Goal: Feedback & Contribution: Submit feedback/report problem

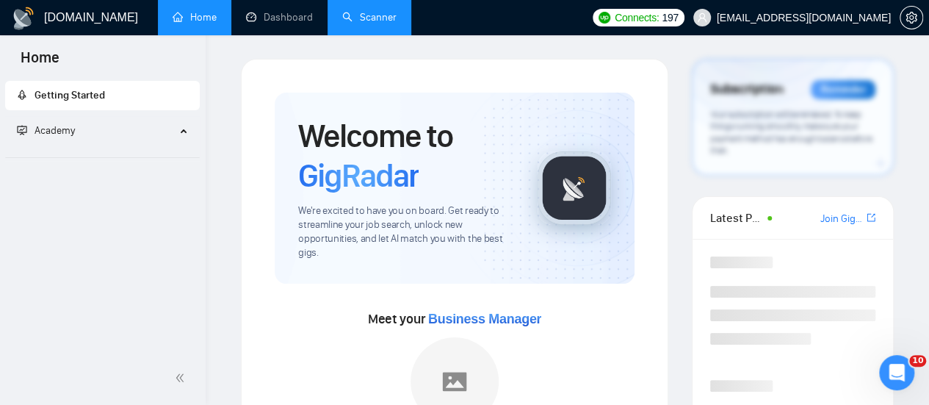
click at [385, 18] on link "Scanner" at bounding box center [369, 17] width 54 height 12
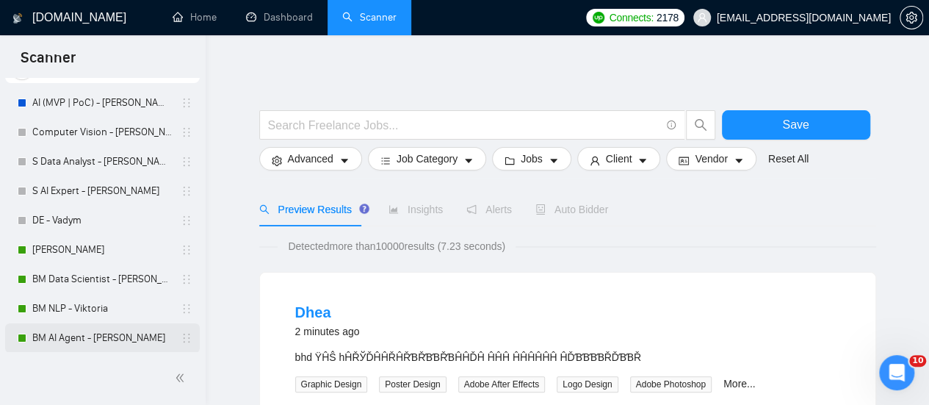
scroll to position [147, 0]
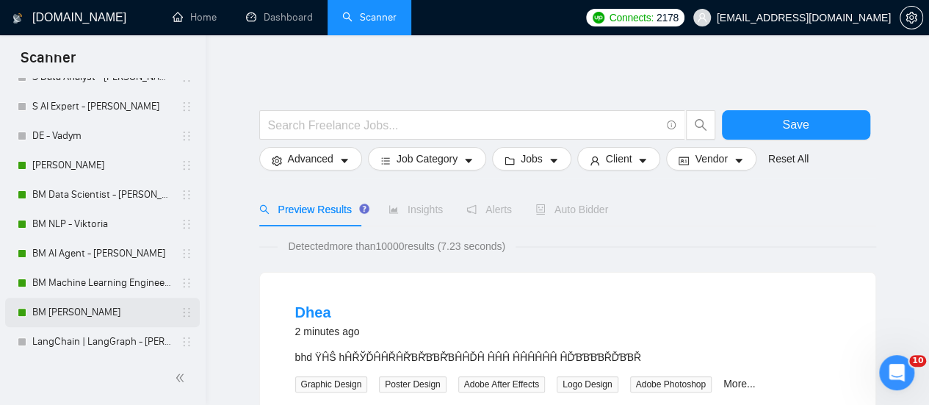
click at [103, 303] on link "BM [PERSON_NAME]" at bounding box center [102, 311] width 140 height 29
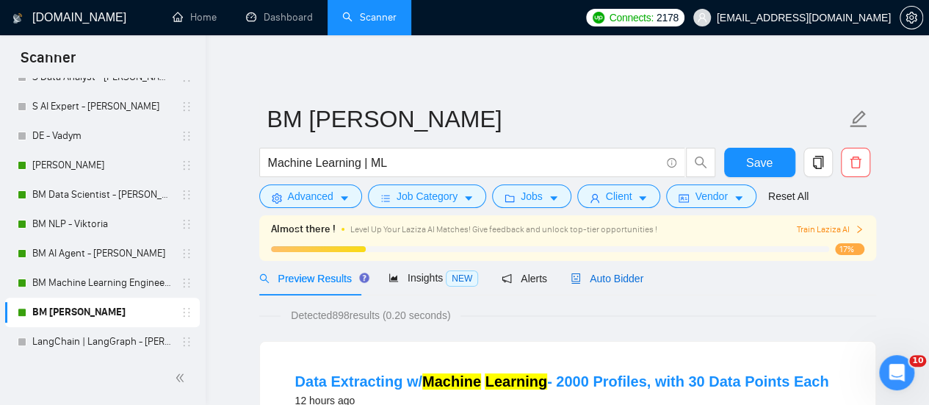
click at [598, 277] on span "Auto Bidder" at bounding box center [607, 278] width 73 height 12
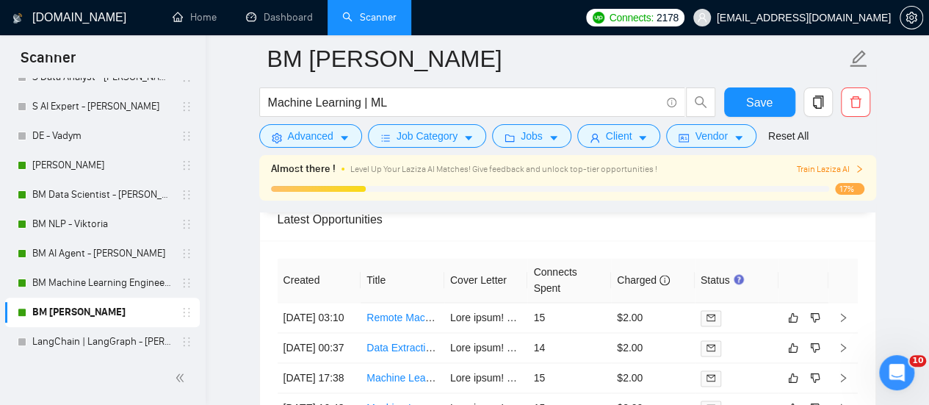
scroll to position [3680, 0]
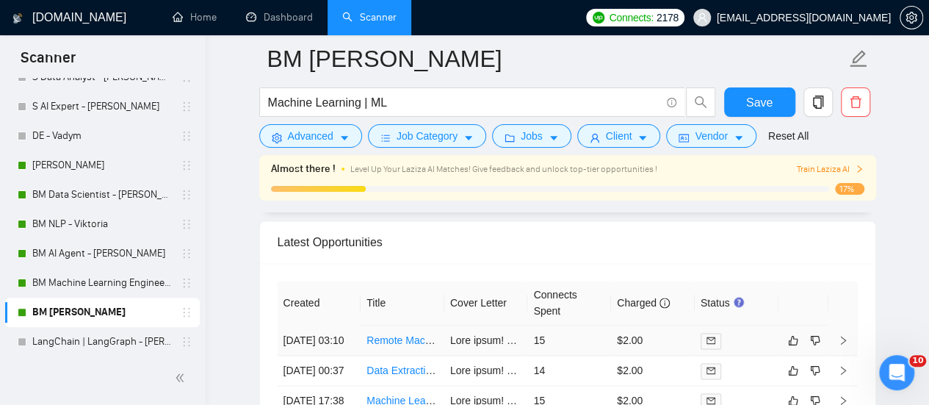
click at [424, 335] on link "Remote Machine Learning Engineer Needed for Exciting Projects" at bounding box center [514, 340] width 297 height 12
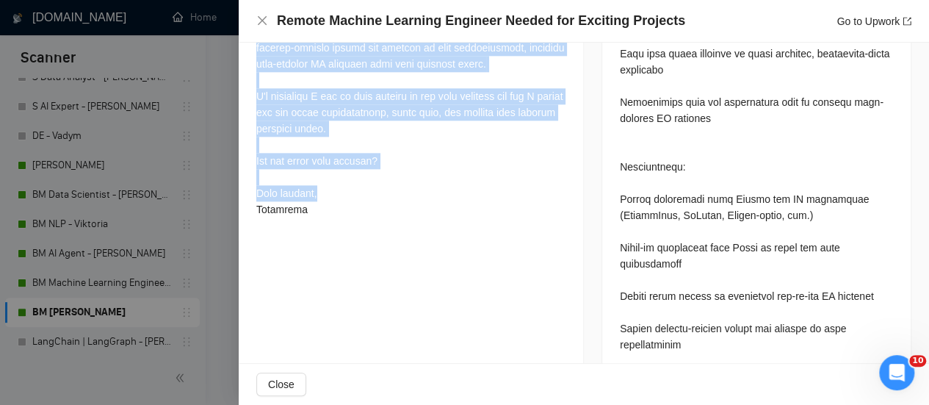
scroll to position [881, 0]
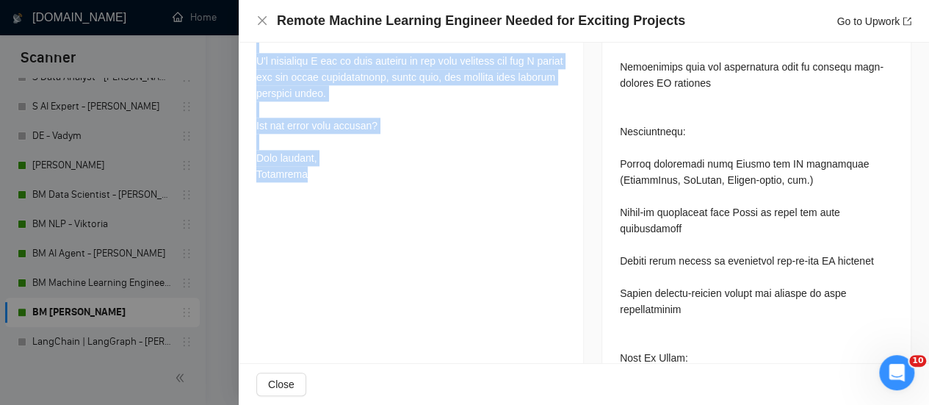
drag, startPoint x: 245, startPoint y: 208, endPoint x: 455, endPoint y: 216, distance: 209.5
drag, startPoint x: 431, startPoint y: 96, endPoint x: 436, endPoint y: 90, distance: 7.8
copy div "Best match! Hi, I am ML Engineer with 3+ years of commercial experience in mach…"
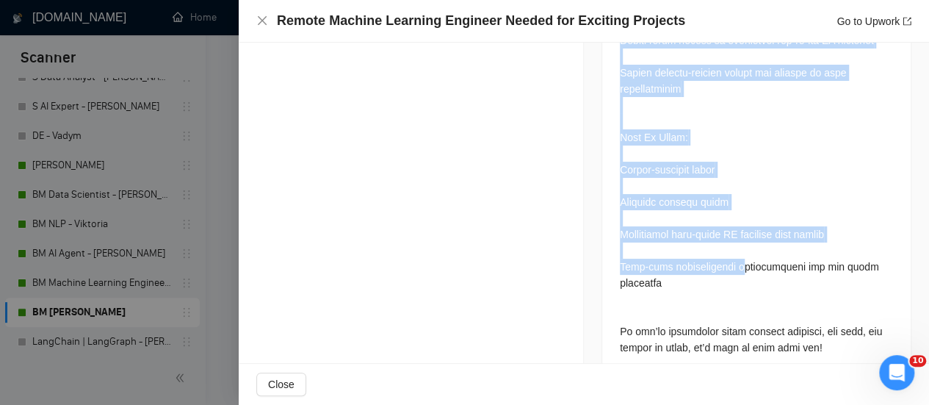
scroll to position [3900, 0]
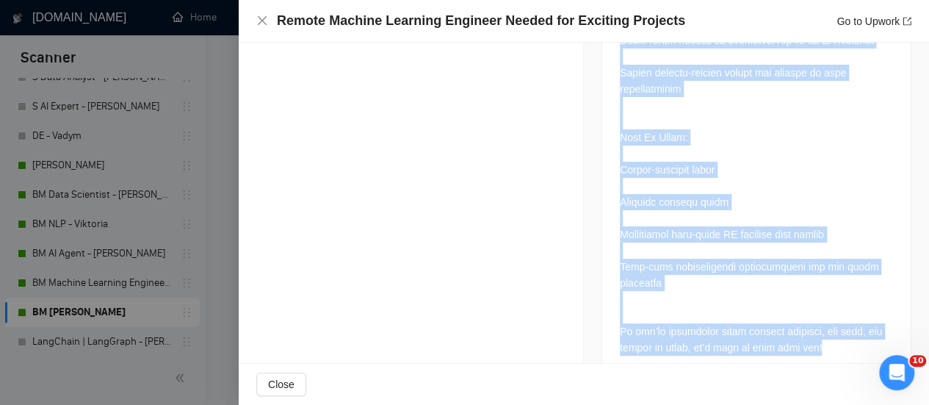
drag, startPoint x: 610, startPoint y: 172, endPoint x: 792, endPoint y: 262, distance: 203.3
copy div "Lo ips dolorsi ame co adipiscinge Seddoei Temporin Utlabore et dolo mag aliqua-…"
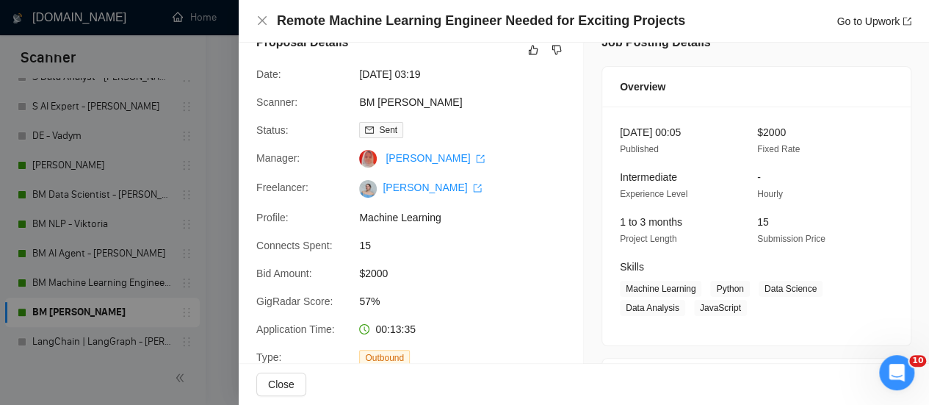
scroll to position [0, 0]
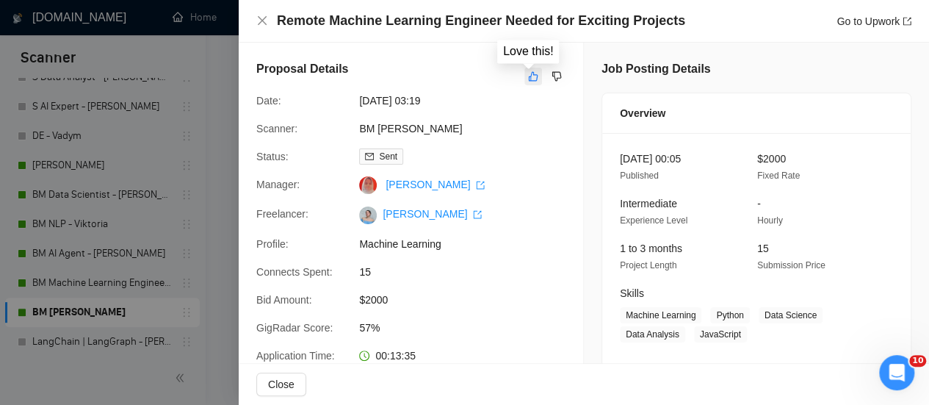
click at [529, 70] on icon "like" at bounding box center [533, 76] width 10 height 12
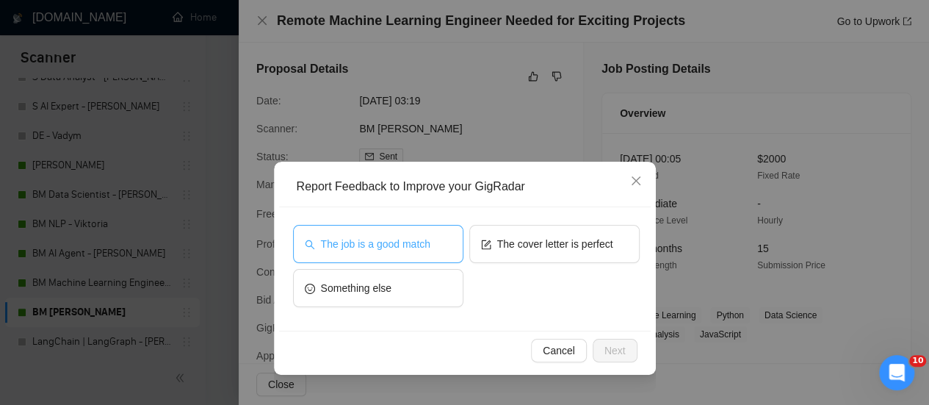
click at [420, 236] on span "The job is a good match" at bounding box center [375, 244] width 109 height 16
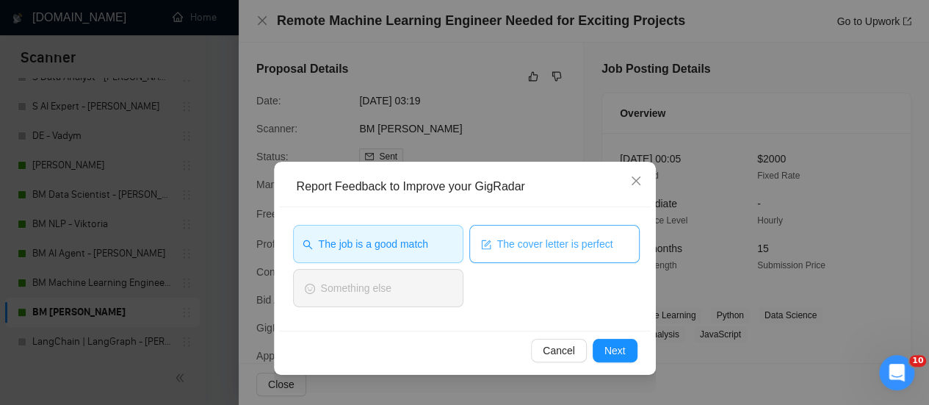
click at [533, 242] on span "The cover letter is perfect" at bounding box center [555, 244] width 116 height 16
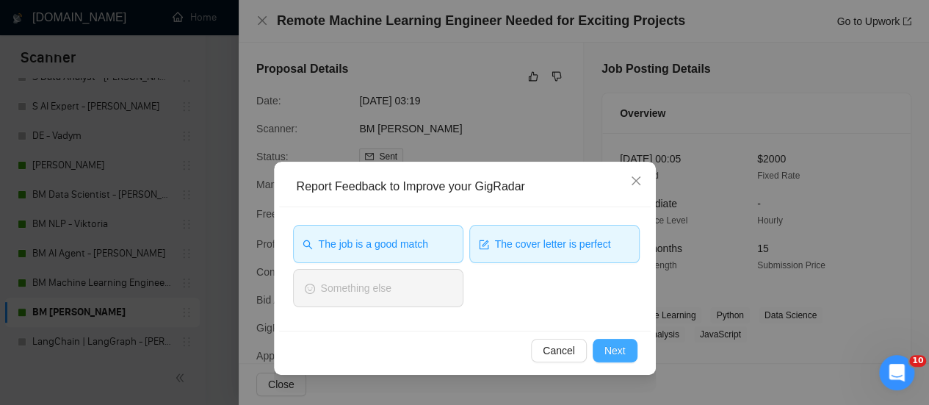
click at [626, 353] on button "Next" at bounding box center [615, 350] width 45 height 23
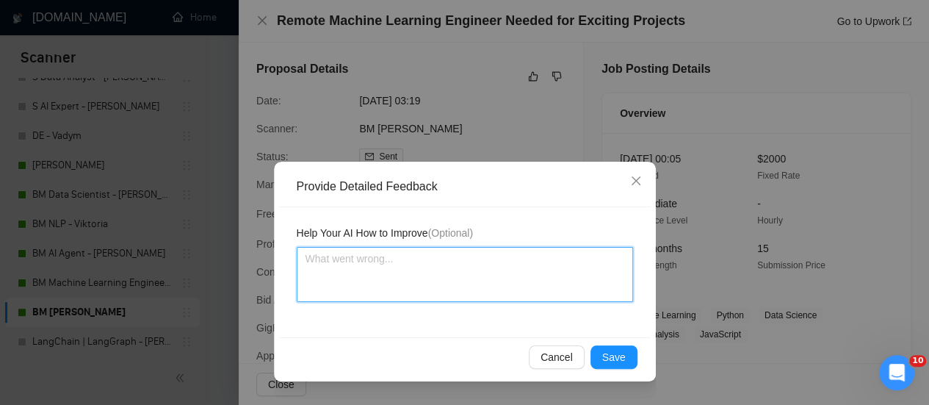
click at [470, 281] on textarea at bounding box center [465, 274] width 336 height 55
paste textarea "You could also include information from "Requirements", that is, more clearly o…"
type textarea "You could also include information from "Requirements", that is, more clearly o…"
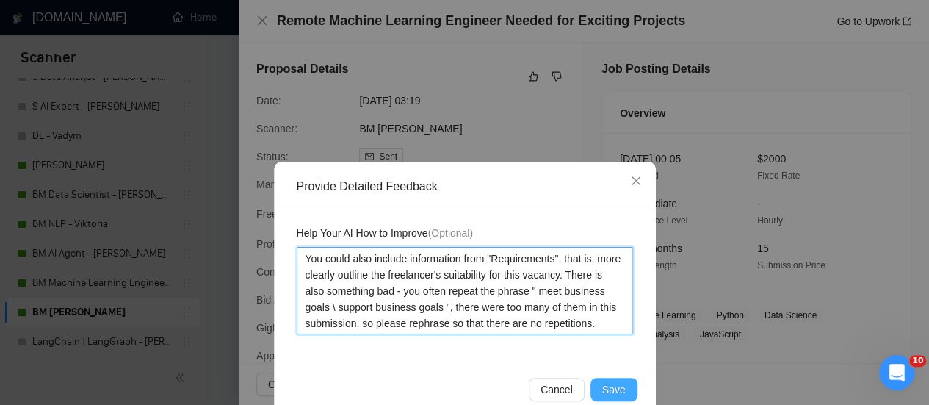
type textarea "You could also include information from "Requirements", that is, more clearly o…"
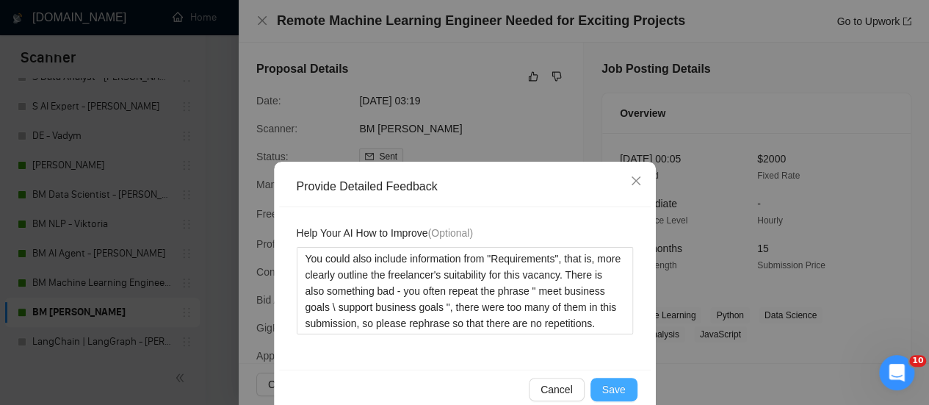
click at [606, 386] on span "Save" at bounding box center [613, 389] width 23 height 16
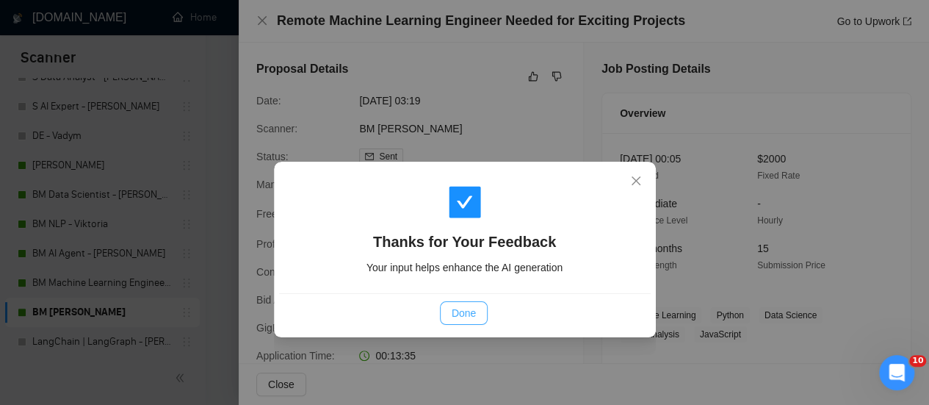
click at [469, 321] on button "Done" at bounding box center [464, 312] width 48 height 23
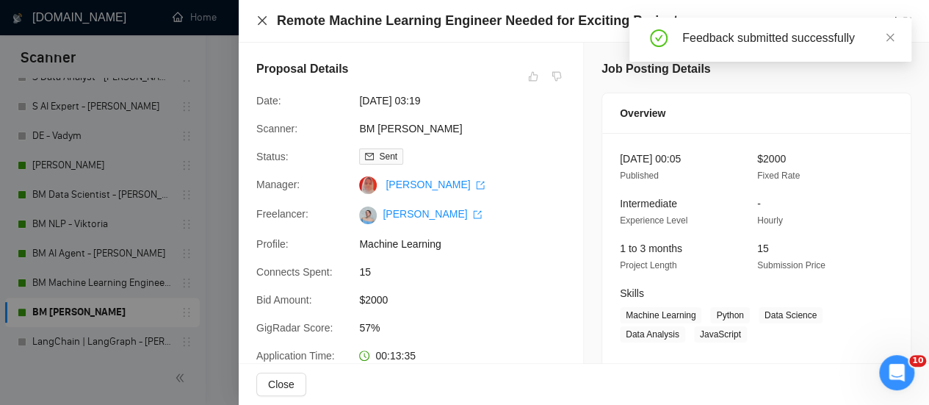
click at [262, 18] on icon "close" at bounding box center [262, 21] width 12 height 12
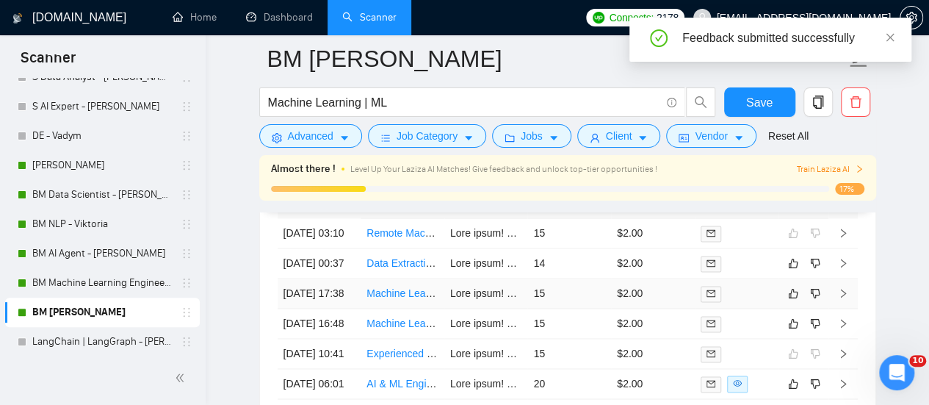
scroll to position [3753, 0]
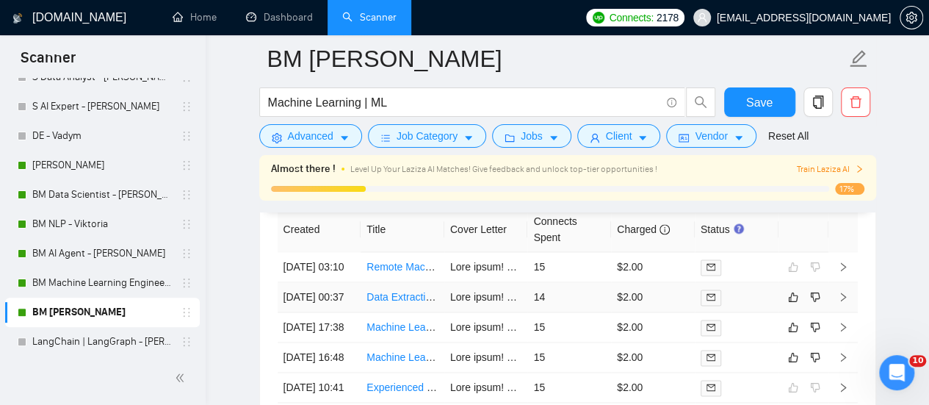
click at [416, 303] on link "Data Extracting w/ Machine Learning - 2000 Profiles, with 30 Data Points Each" at bounding box center [545, 297] width 358 height 12
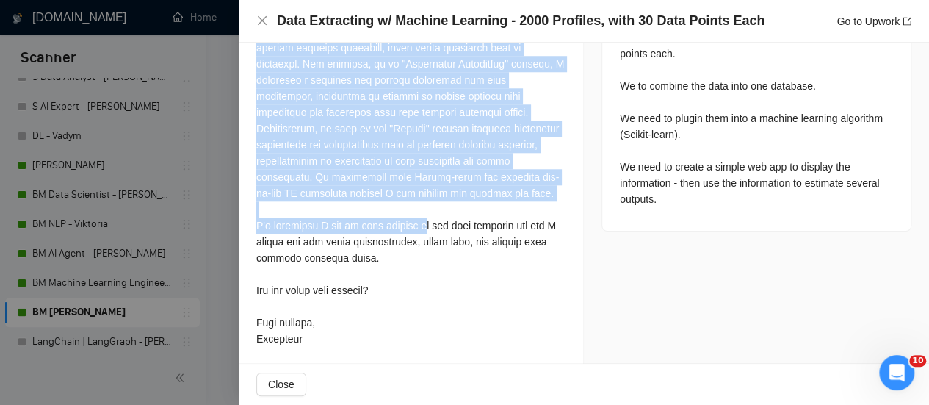
scroll to position [723, 0]
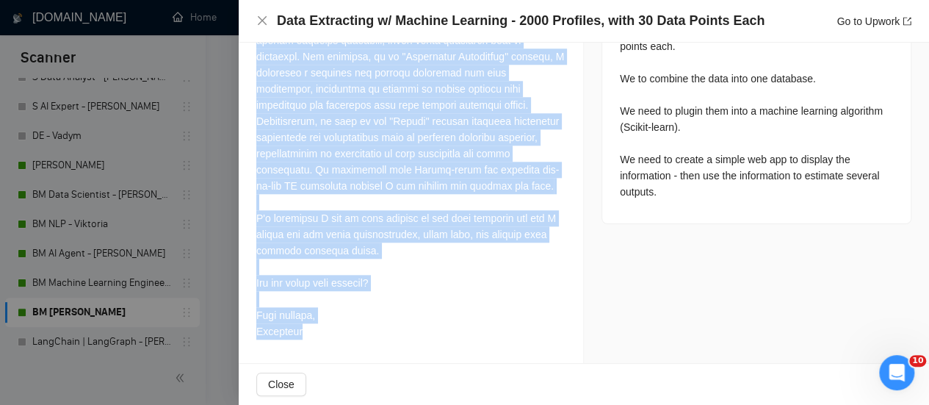
drag, startPoint x: 275, startPoint y: 281, endPoint x: 395, endPoint y: 312, distance: 124.3
click at [393, 331] on div "Cover Letter" at bounding box center [411, 114] width 344 height 496
copy div "Best match! Hi, I am ML Engineer with 3+ years of commercial experience in mach…"
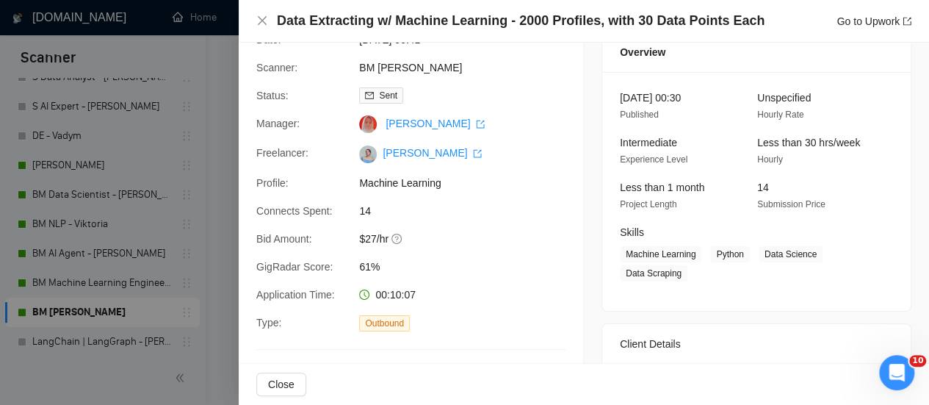
scroll to position [0, 0]
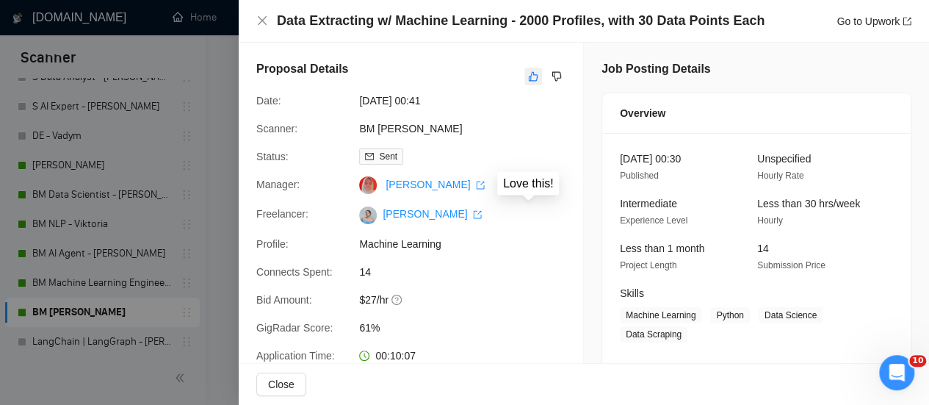
click at [530, 77] on icon "like" at bounding box center [533, 76] width 10 height 12
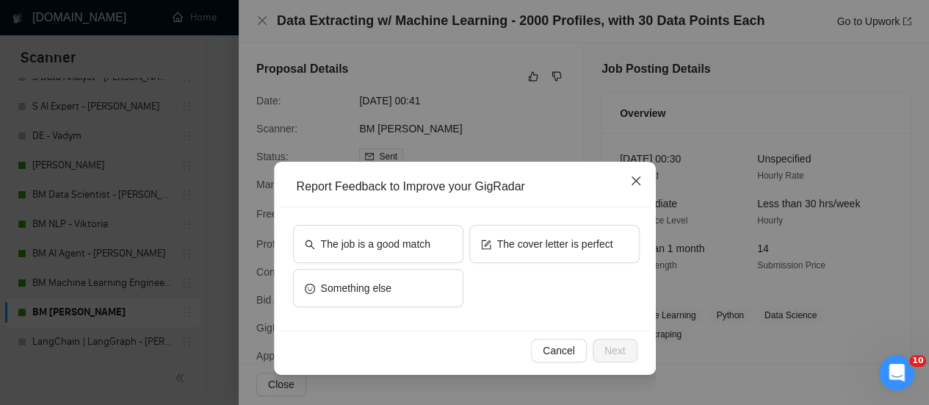
click at [639, 181] on icon "close" at bounding box center [636, 181] width 12 height 12
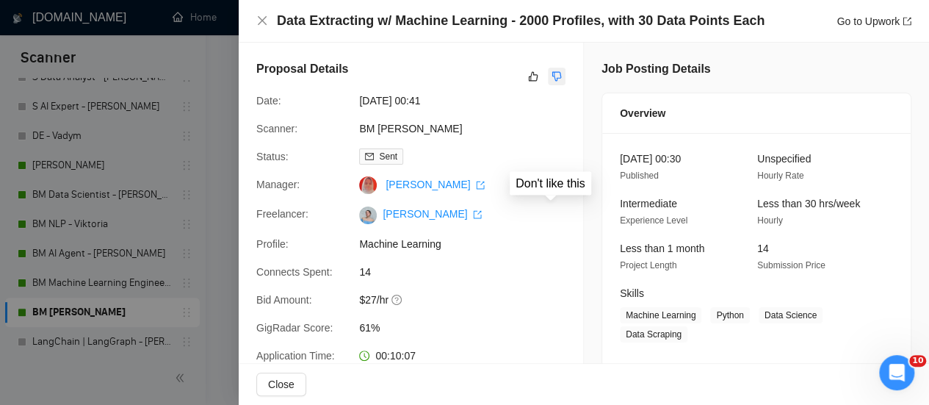
click at [552, 81] on icon "dislike" at bounding box center [557, 77] width 10 height 10
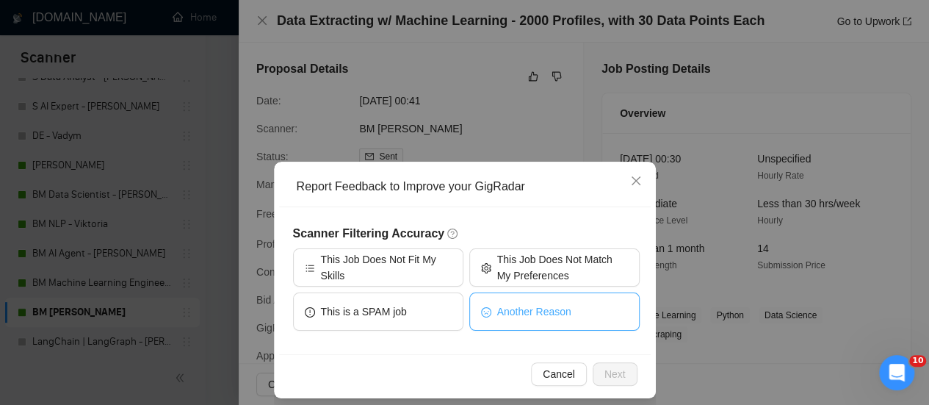
click at [531, 314] on span "Another Reason" at bounding box center [534, 311] width 74 height 16
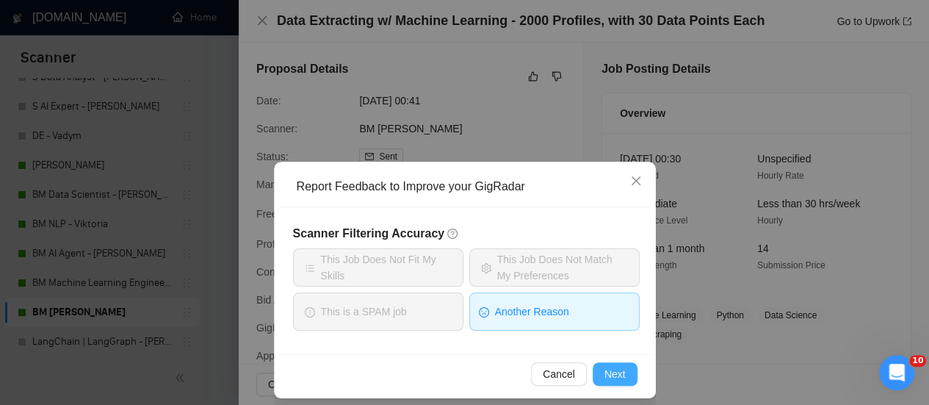
click at [614, 379] on span "Next" at bounding box center [614, 374] width 21 height 16
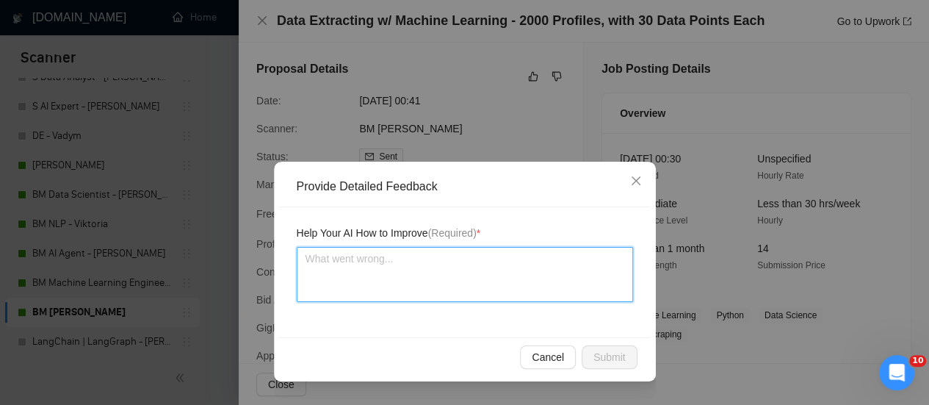
drag, startPoint x: 358, startPoint y: 272, endPoint x: 389, endPoint y: 33, distance: 241.4
click at [358, 273] on textarea at bounding box center [465, 274] width 336 height 55
click at [381, 275] on textarea at bounding box center [465, 274] width 336 height 55
paste textarea "You chose irrelevant experience to describe the freelancer's suitability for th…"
type textarea "You chose irrelevant experience to describe the freelancer's suitability for th…"
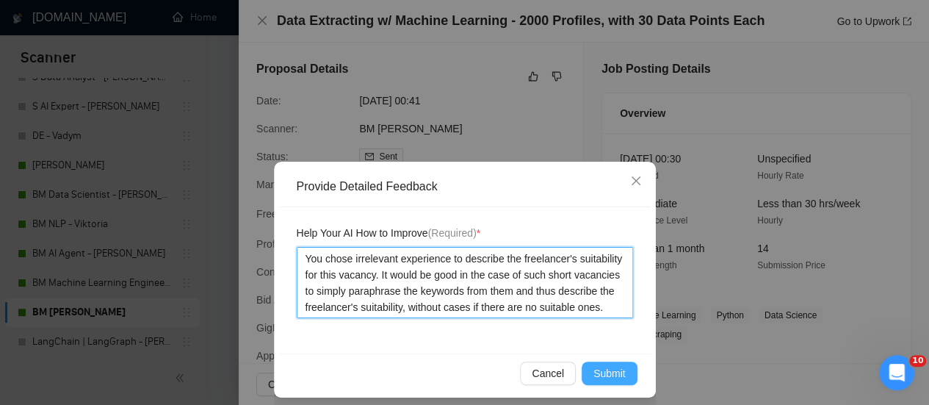
type textarea "You chose irrelevant experience to describe the freelancer's suitability for th…"
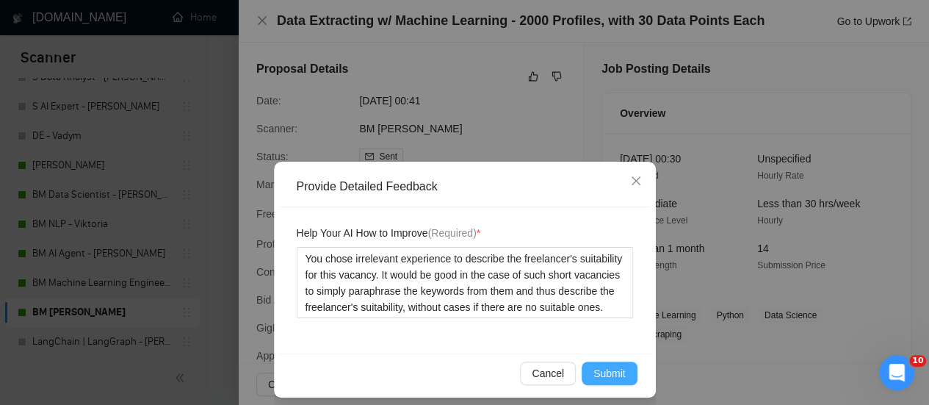
drag, startPoint x: 612, startPoint y: 375, endPoint x: 592, endPoint y: 377, distance: 20.7
click at [612, 373] on span "Submit" at bounding box center [609, 373] width 32 height 16
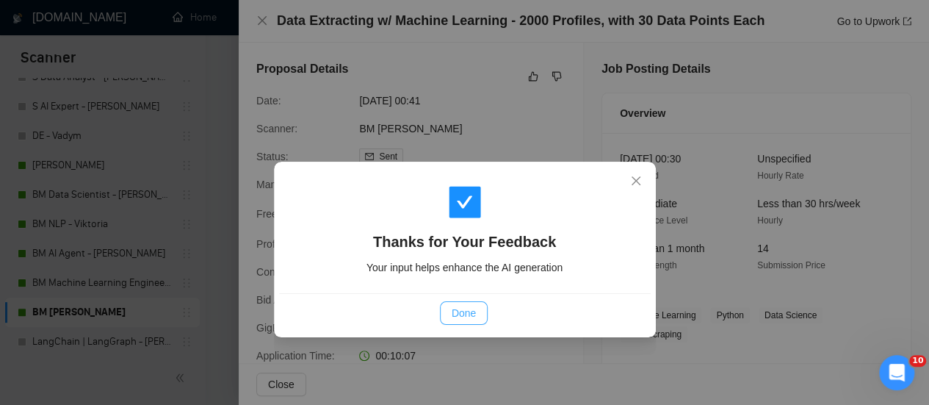
click at [473, 308] on span "Done" at bounding box center [464, 313] width 24 height 16
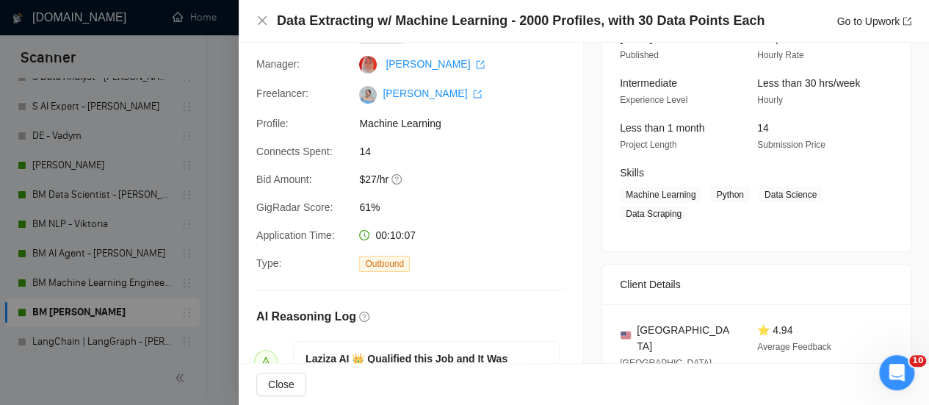
scroll to position [220, 0]
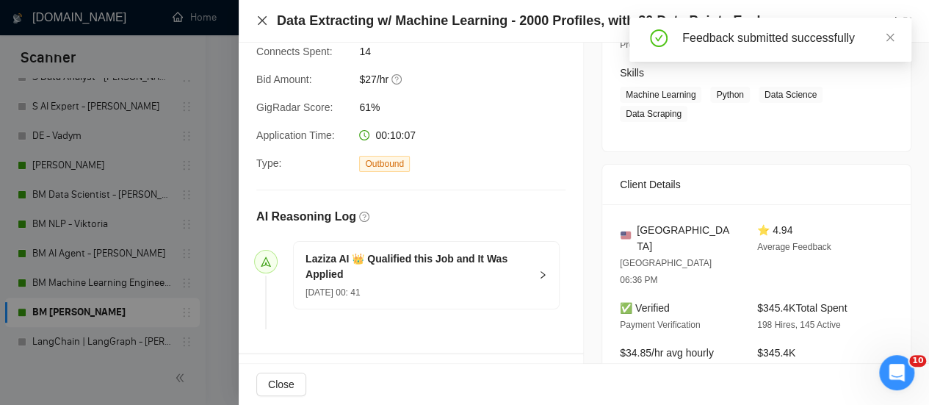
click at [263, 18] on icon "close" at bounding box center [262, 21] width 12 height 12
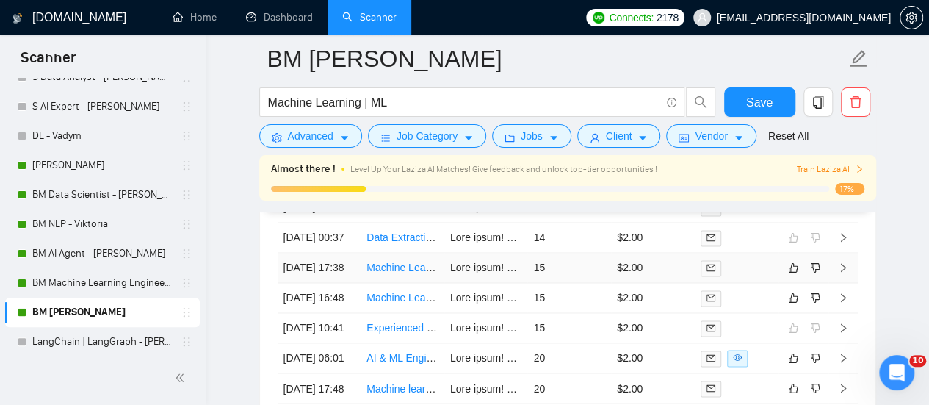
scroll to position [3827, 0]
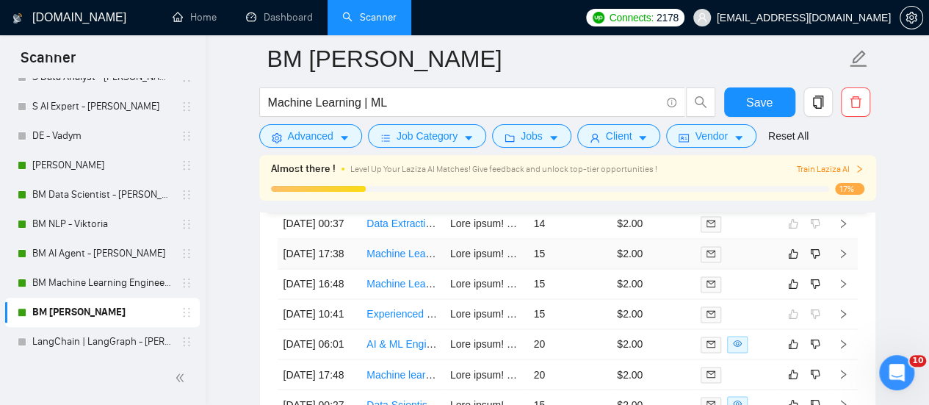
click at [413, 259] on link "Machine Learning Engineer Needed for Exciting Remote Project" at bounding box center [512, 253] width 292 height 12
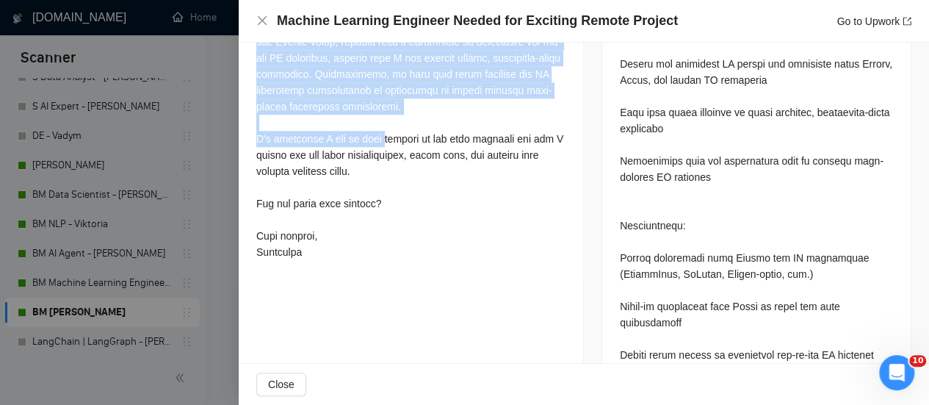
scroll to position [808, 0]
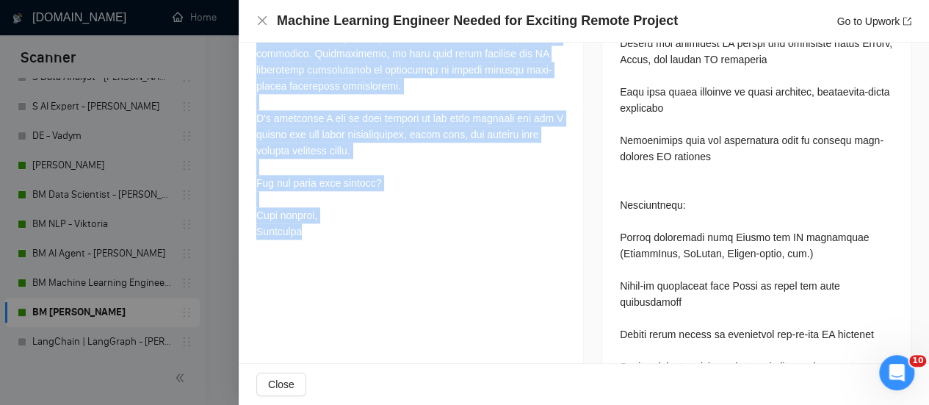
drag, startPoint x: 254, startPoint y: 137, endPoint x: 394, endPoint y: 258, distance: 185.4
click at [395, 258] on div "Cover Letter" at bounding box center [411, 14] width 344 height 496
copy div "Best match! Hi, I am ML Engineer with 3+ years of commercial experience in mach…"
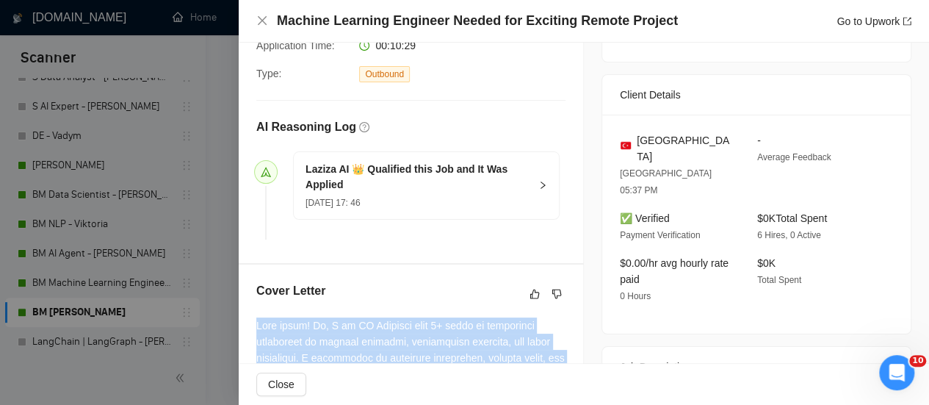
scroll to position [441, 0]
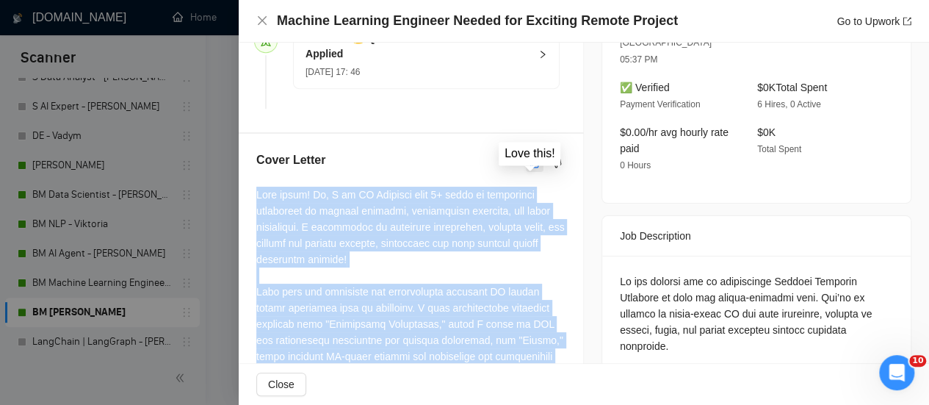
click at [532, 167] on icon "like" at bounding box center [535, 163] width 10 height 10
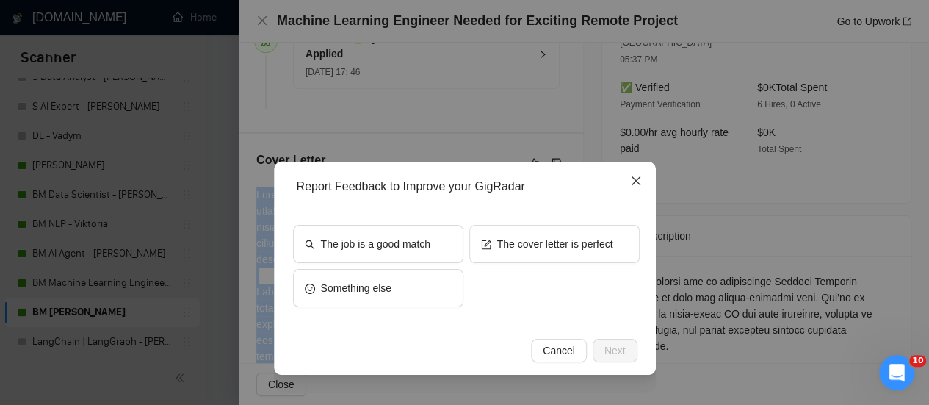
drag, startPoint x: 645, startPoint y: 180, endPoint x: 589, endPoint y: 181, distance: 55.8
click at [643, 179] on span "Close" at bounding box center [636, 182] width 40 height 40
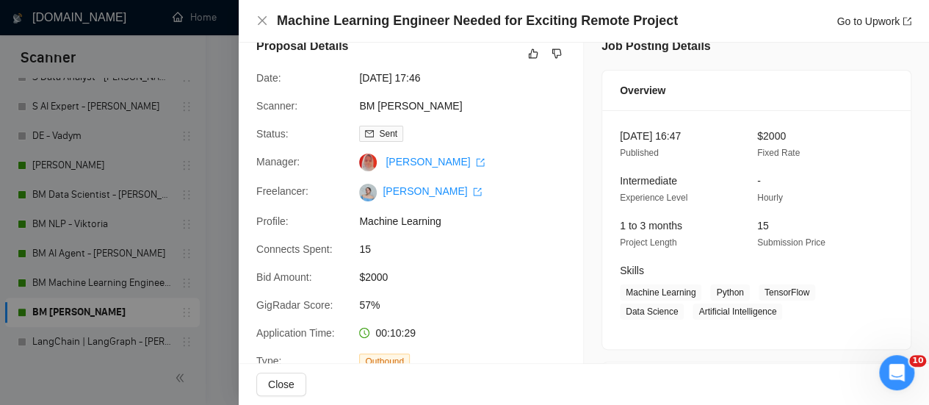
scroll to position [0, 0]
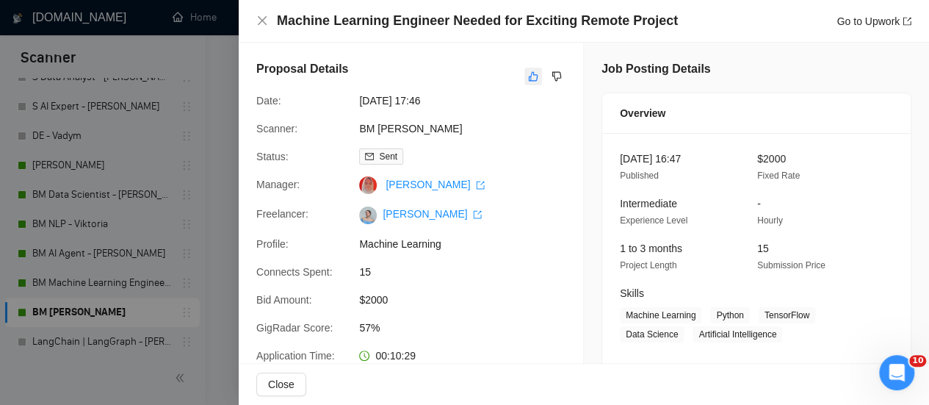
click at [524, 68] on button "button" at bounding box center [533, 77] width 18 height 18
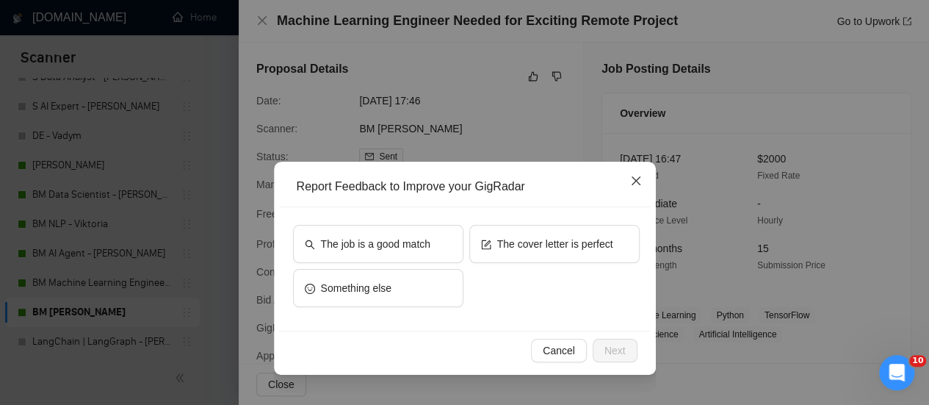
click at [635, 174] on span "Close" at bounding box center [636, 182] width 40 height 40
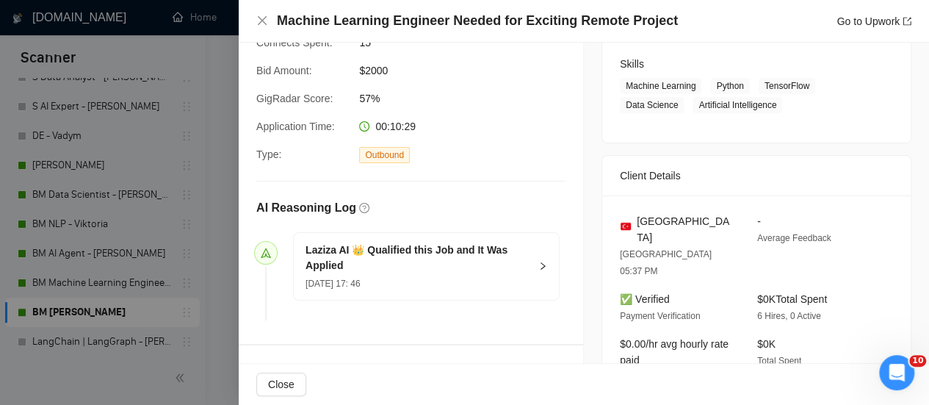
scroll to position [367, 0]
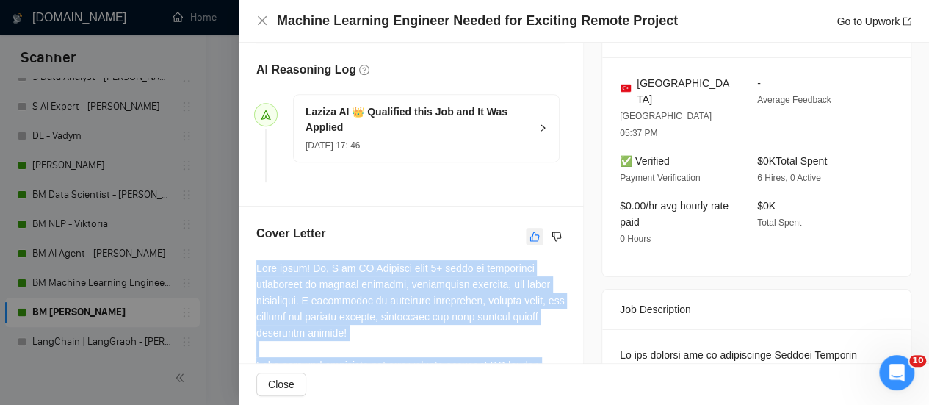
click at [531, 242] on icon "like" at bounding box center [534, 237] width 10 height 12
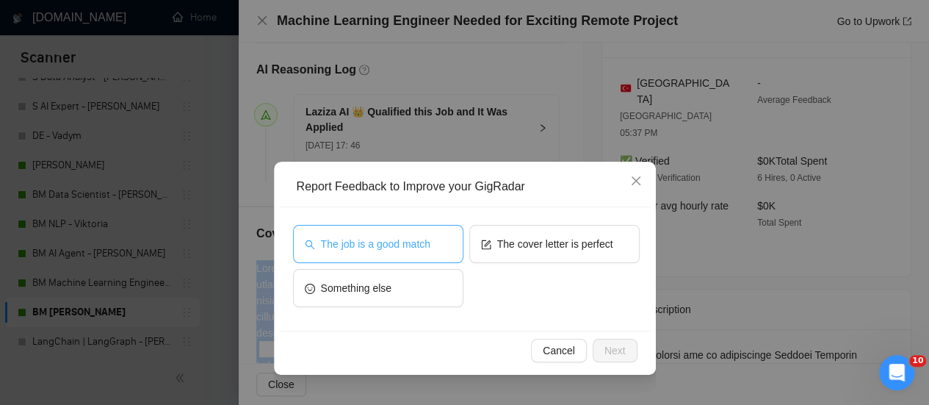
click at [391, 247] on span "The job is a good match" at bounding box center [375, 244] width 109 height 16
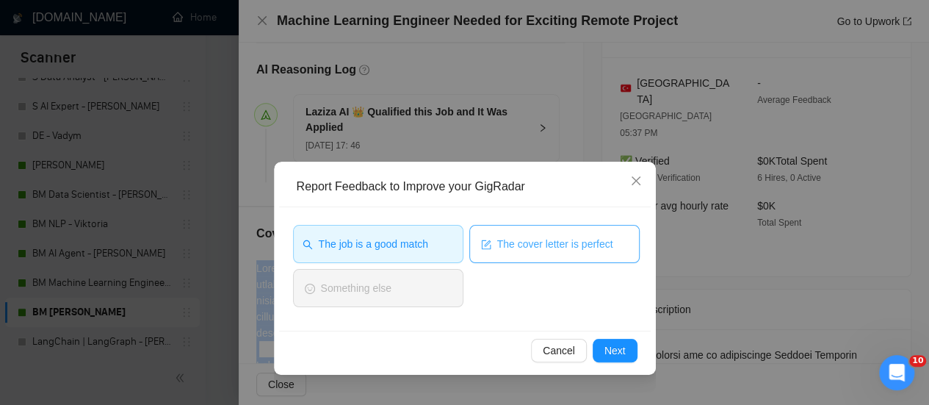
click at [505, 248] on span "The cover letter is perfect" at bounding box center [555, 244] width 116 height 16
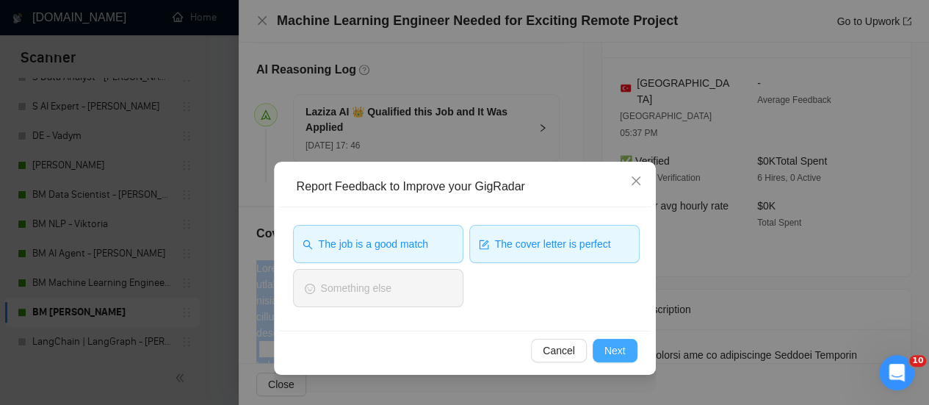
click at [610, 349] on span "Next" at bounding box center [614, 350] width 21 height 16
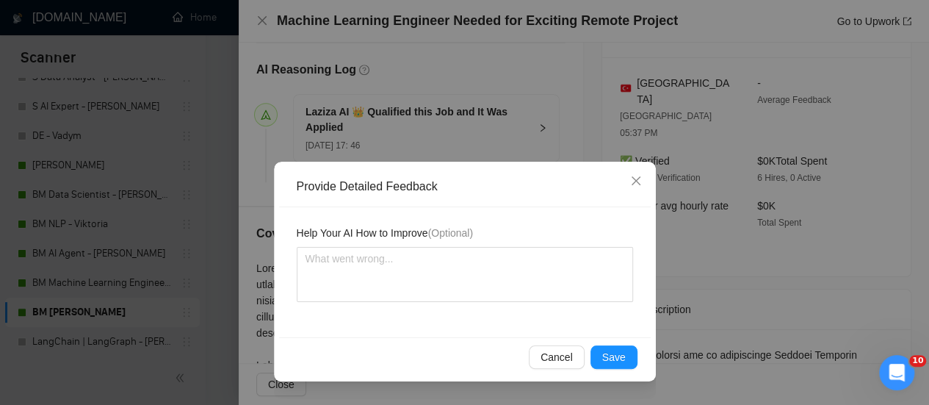
click at [427, 237] on span "Help Your AI How to Improve (Optional)" at bounding box center [385, 233] width 176 height 16
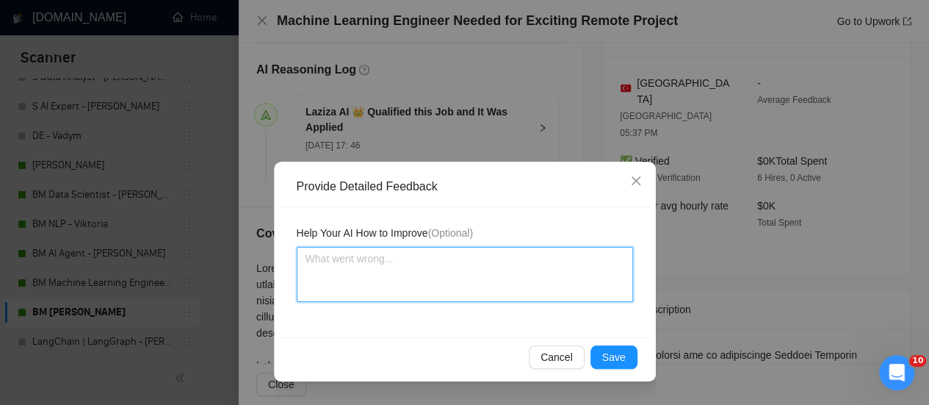
click at [426, 253] on textarea at bounding box center [465, 274] width 336 height 55
type textarea "З"
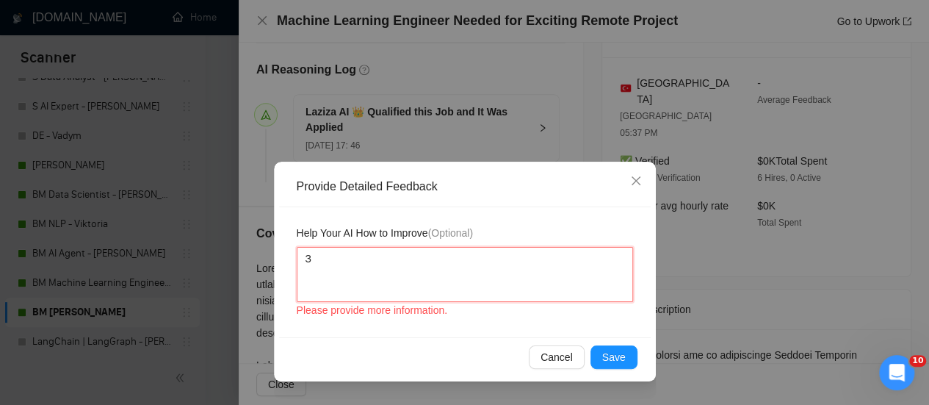
type textarea "Зу"
type textarea "Зук"
type textarea "Зука"
type textarea "Зукау"
type textarea "Зукаус"
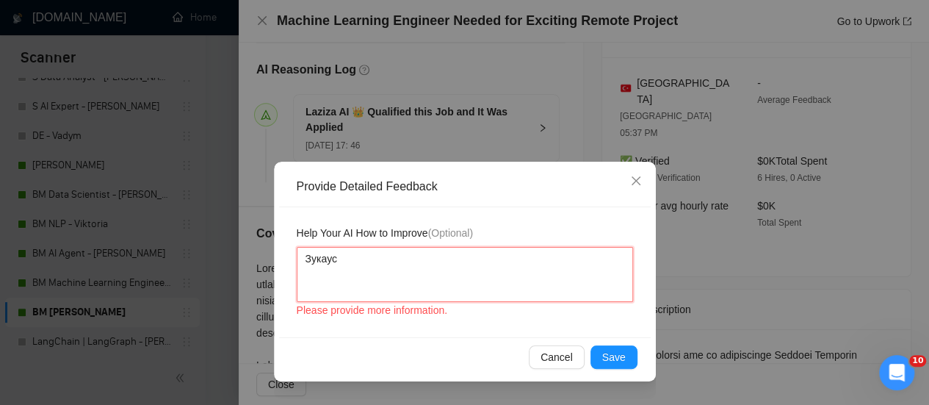
type textarea "Зукаусе"
type textarea "Зукаус"
type textarea "Зукау"
type textarea "Зука"
type textarea "Зук"
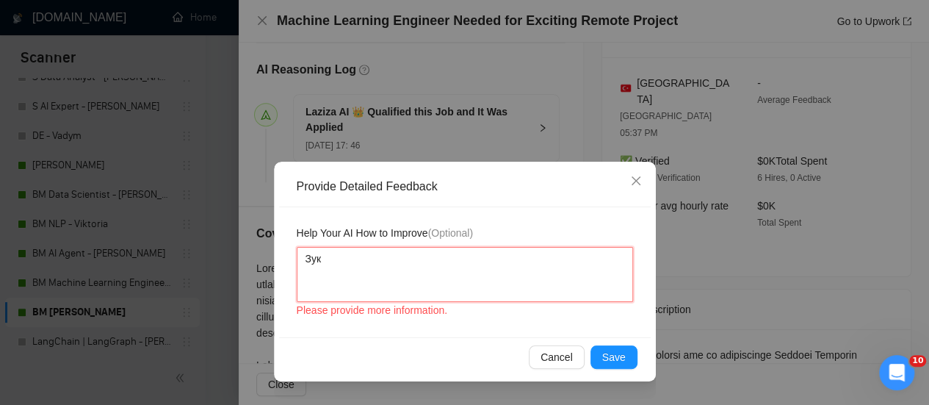
type textarea "Зу"
type textarea "З"
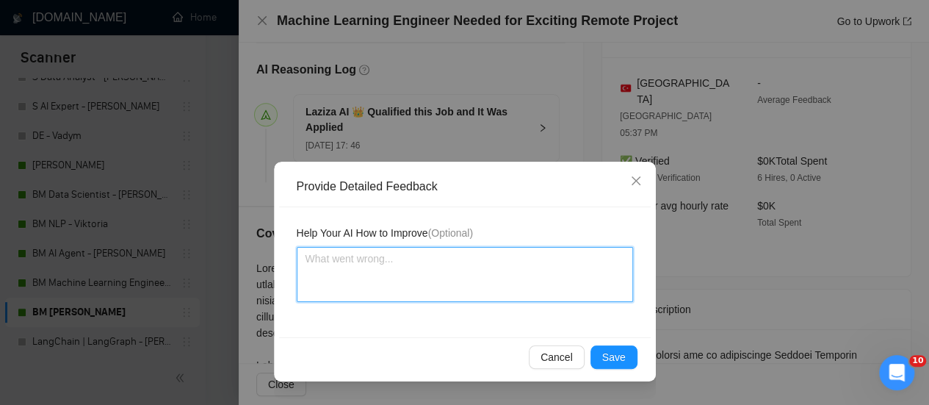
type textarea "P"
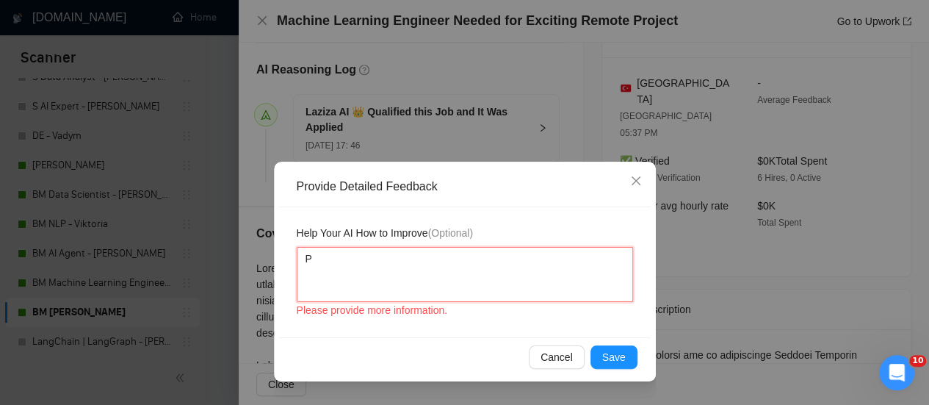
type textarea "Pe"
type textarea "Per"
type textarea "Perf"
type textarea "Perfe"
type textarea "Perfec"
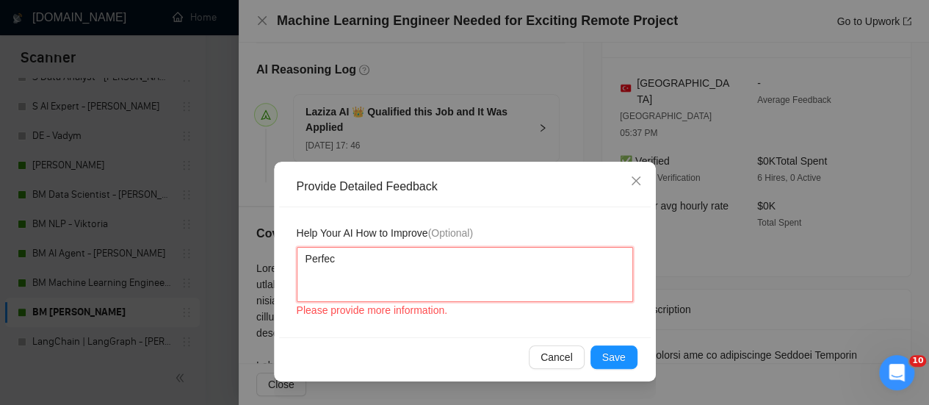
type textarea "Perfect"
type textarea "Perfect c"
type textarea "Perfect co"
type textarea "Perfect cov"
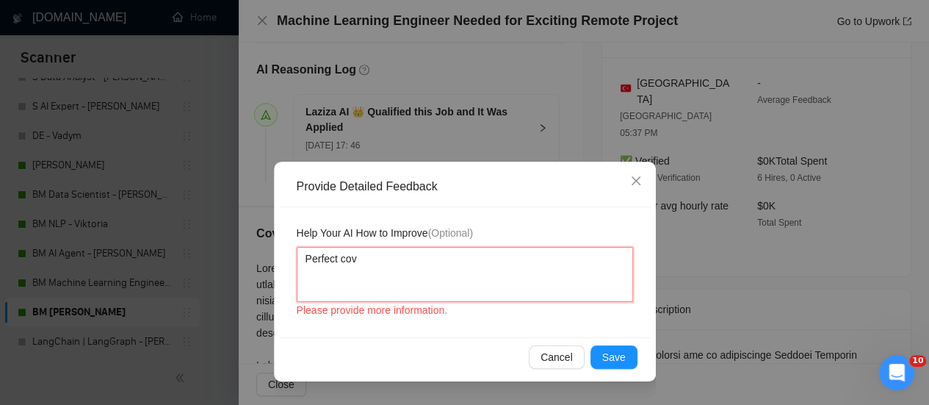
type textarea "Perfect cove"
type textarea "Perfect cover"
type textarea "Perfect cover l"
type textarea "Perfect cover le"
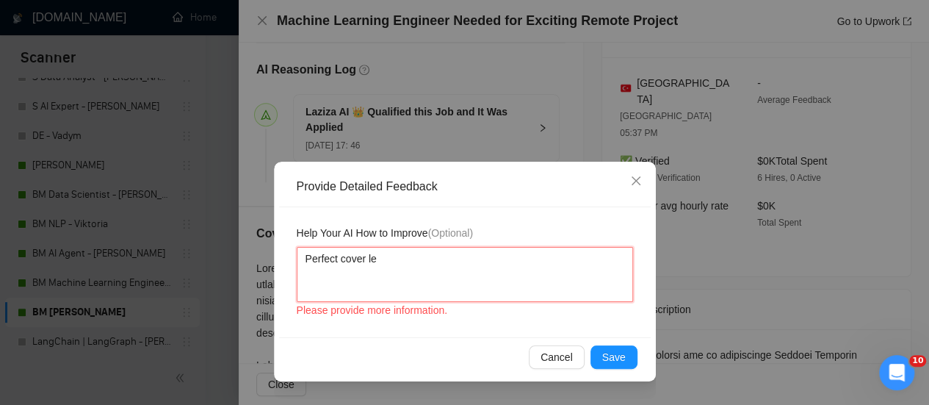
type textarea "Perfect cover let"
type textarea "Perfect cover lett"
type textarea "Perfect cover lette"
type textarea "Perfect cover letter"
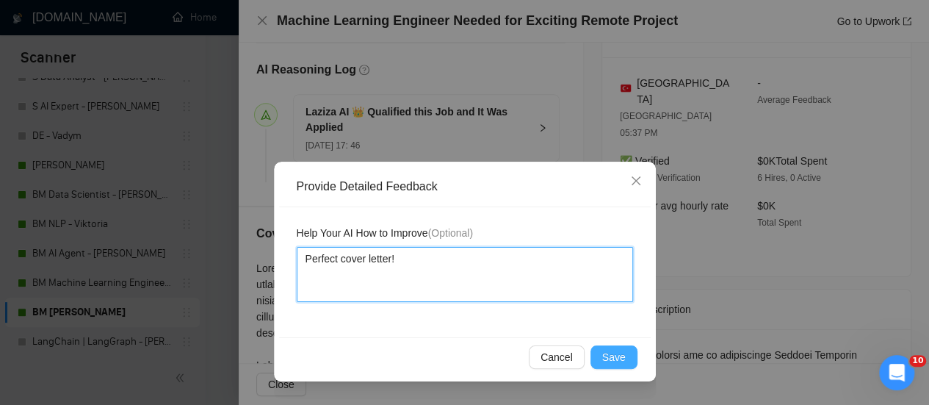
type textarea "Perfect cover letter!"
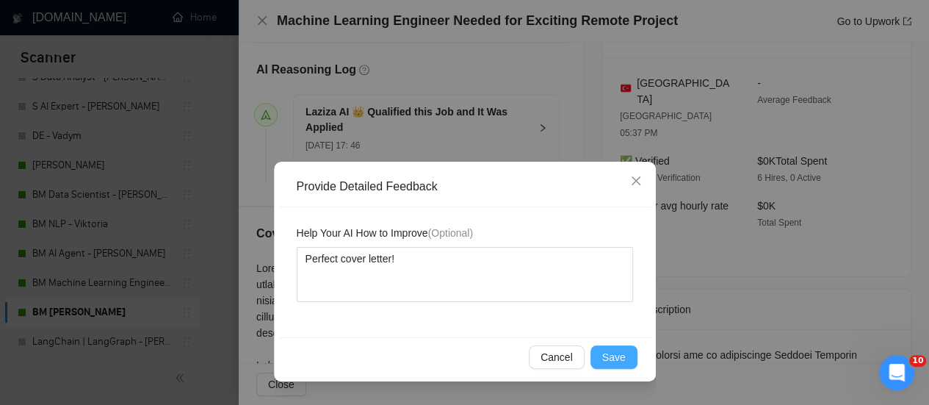
click at [611, 356] on span "Save" at bounding box center [613, 357] width 23 height 16
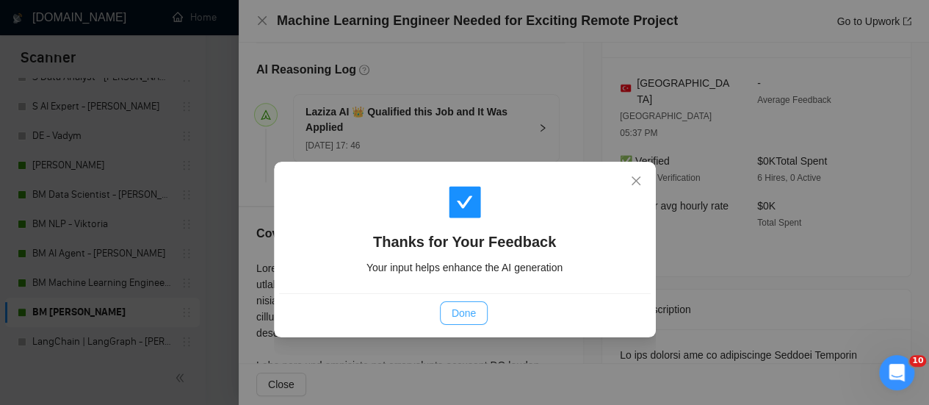
click at [464, 315] on span "Done" at bounding box center [464, 313] width 24 height 16
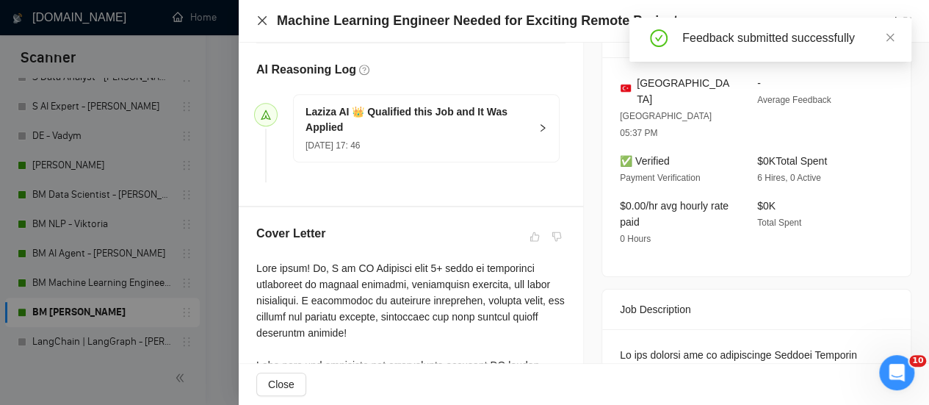
click at [261, 19] on icon "close" at bounding box center [262, 21] width 12 height 12
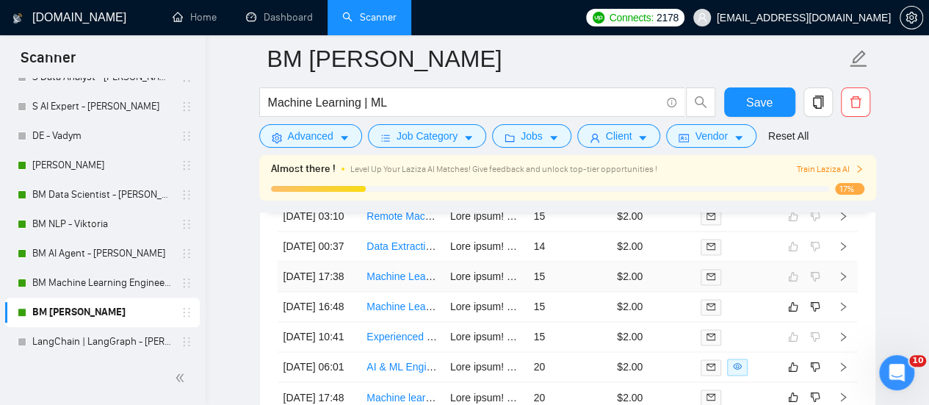
scroll to position [3827, 0]
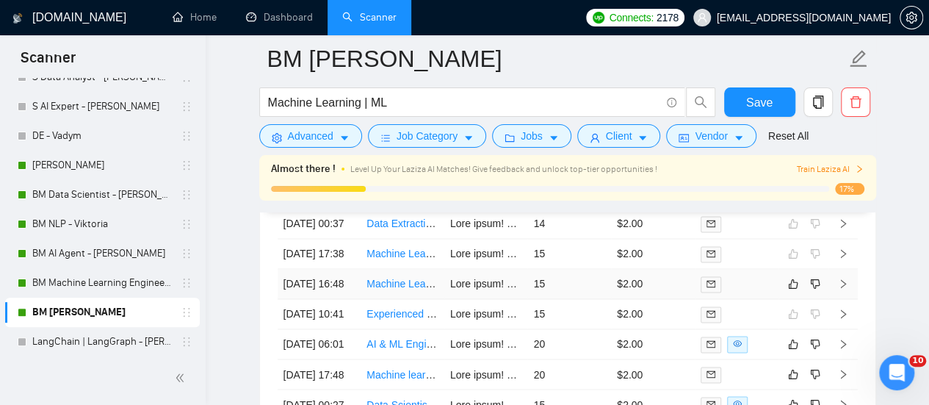
click at [405, 289] on link "Machine Learning Engineer Needed for Exciting Remote Project" at bounding box center [512, 284] width 292 height 12
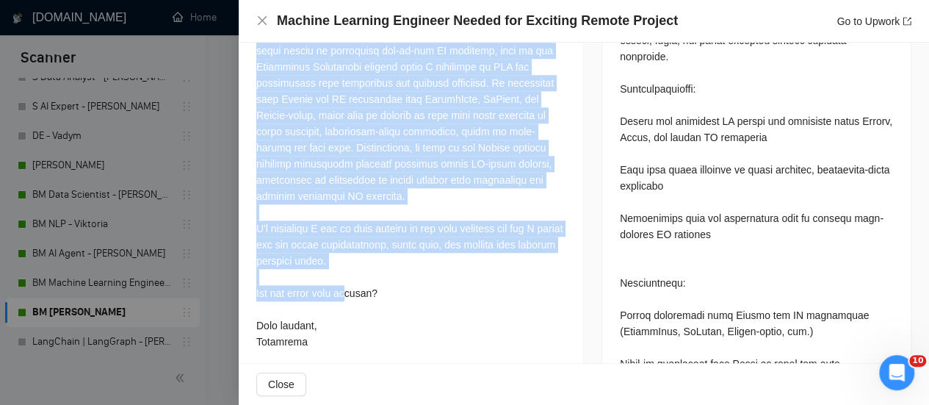
scroll to position [808, 0]
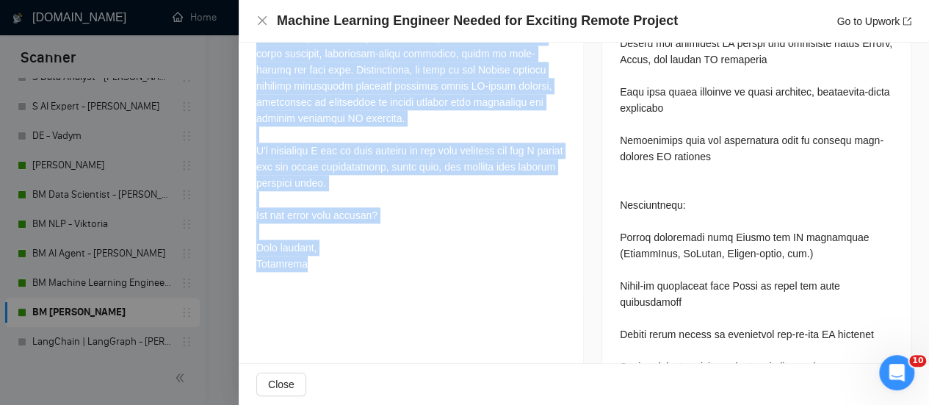
drag, startPoint x: 254, startPoint y: 208, endPoint x: 441, endPoint y: 284, distance: 201.6
click at [441, 284] on div "Cover Letter" at bounding box center [411, 30] width 344 height 529
copy div "Best match! Hi, I am ML Engineer with 3+ years of commercial experience in mach…"
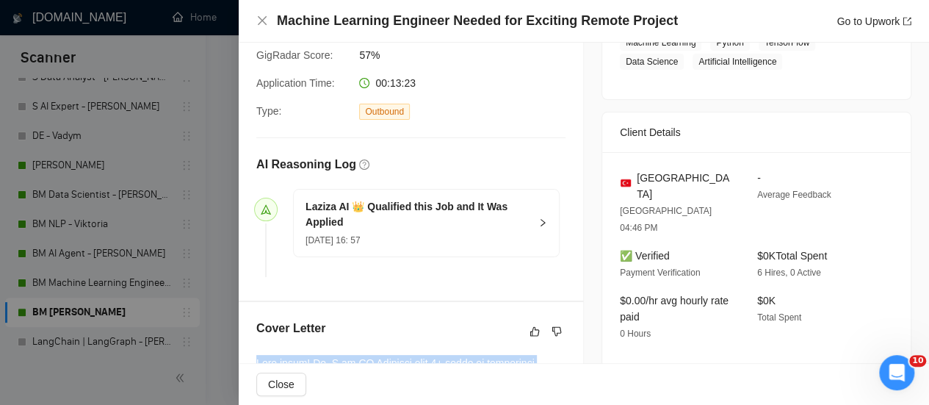
scroll to position [367, 0]
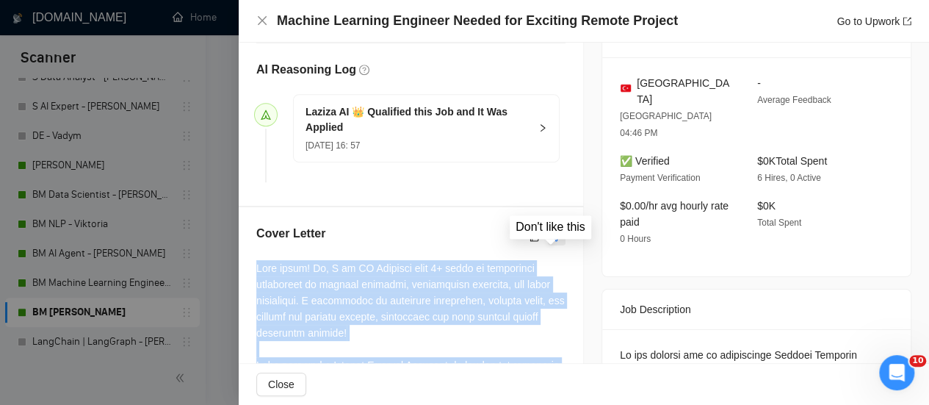
click at [552, 242] on icon "dislike" at bounding box center [557, 237] width 10 height 12
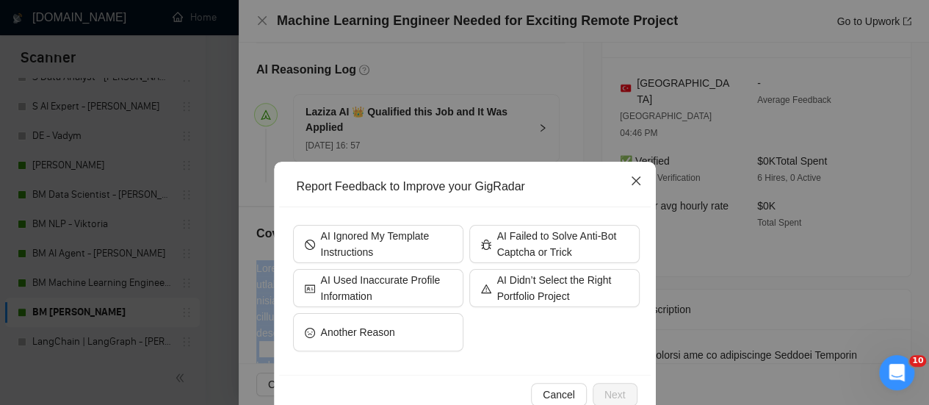
click at [632, 174] on span "Close" at bounding box center [636, 182] width 40 height 40
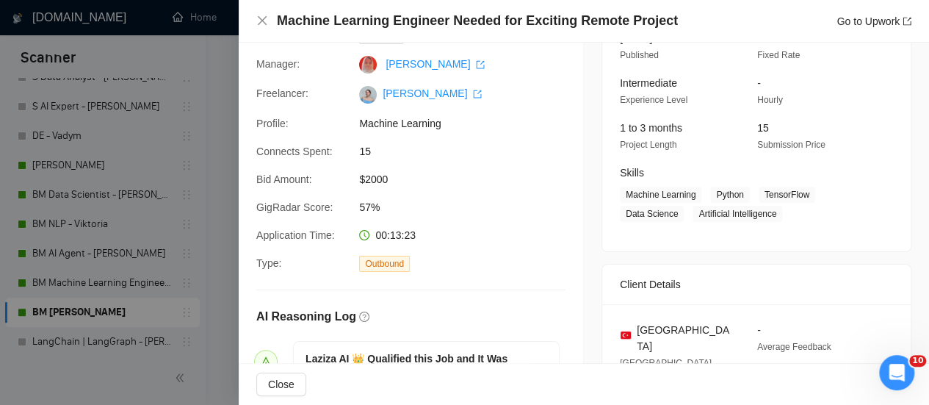
scroll to position [0, 0]
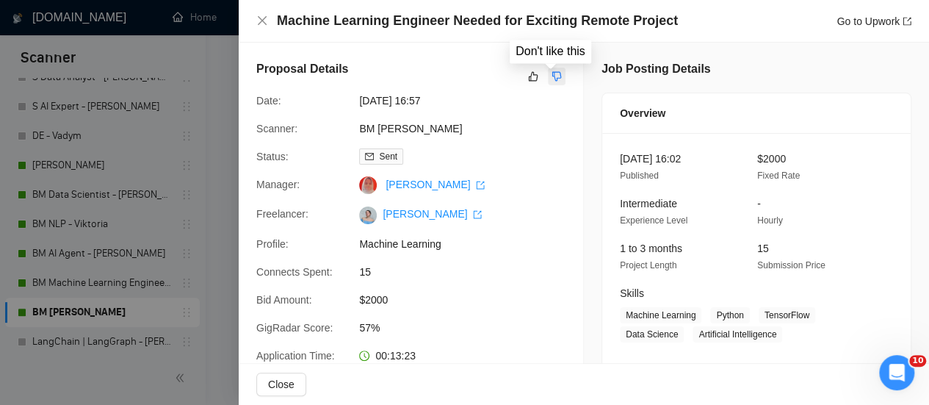
click at [555, 74] on icon "dislike" at bounding box center [557, 77] width 10 height 10
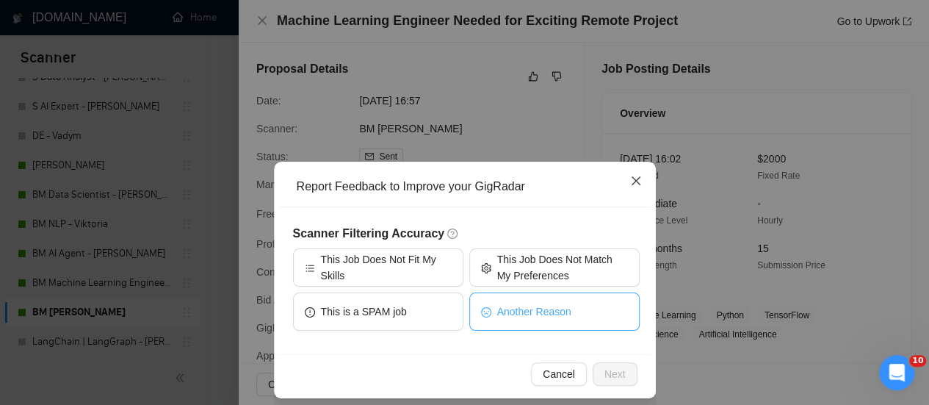
drag, startPoint x: 629, startPoint y: 176, endPoint x: 492, endPoint y: 309, distance: 191.1
click at [482, 277] on div "Report Feedback to Improve your GigRadar Scanner Filtering Accuracy This Job Do…" at bounding box center [465, 280] width 382 height 236
click at [499, 317] on span "Another Reason" at bounding box center [534, 311] width 74 height 16
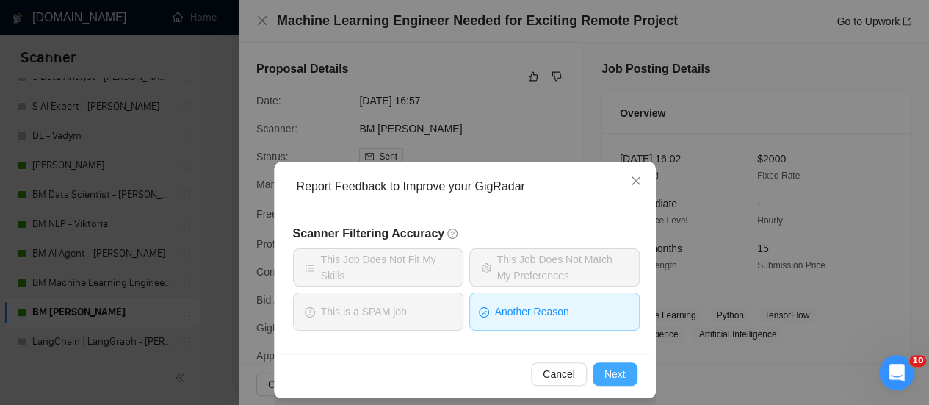
click at [604, 372] on span "Next" at bounding box center [614, 374] width 21 height 16
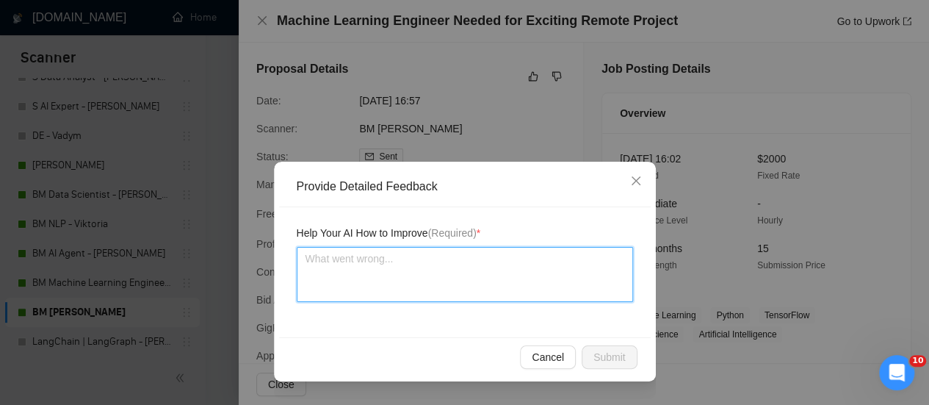
click at [497, 284] on textarea at bounding box center [465, 274] width 336 height 55
type textarea "B"
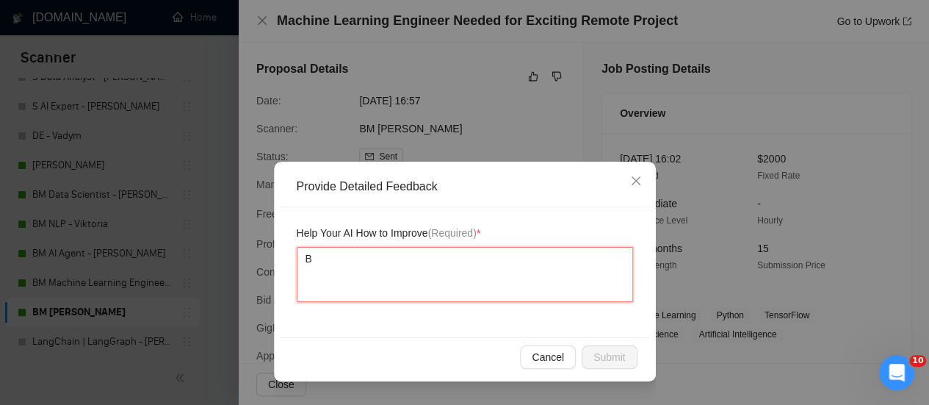
type textarea "Ba"
type textarea "Bad"
type textarea "Bad c"
type textarea "Bad ca"
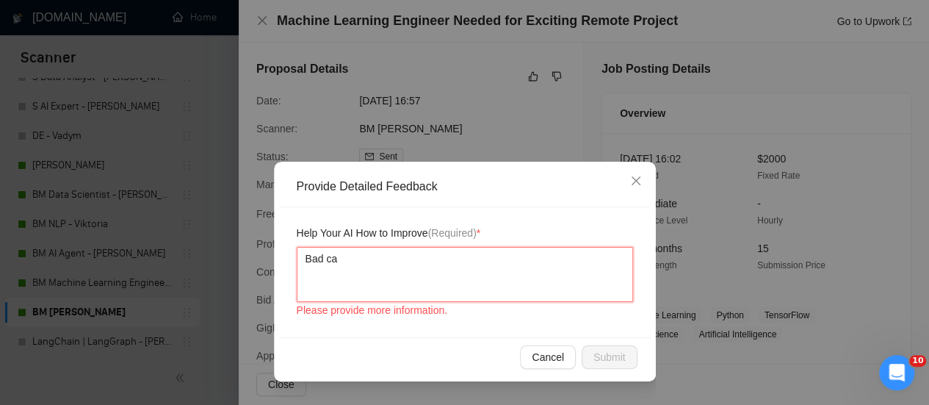
type textarea "Bad cas"
type textarea "Bad case"
type textarea "Bad case w"
type textarea "Bad case wa"
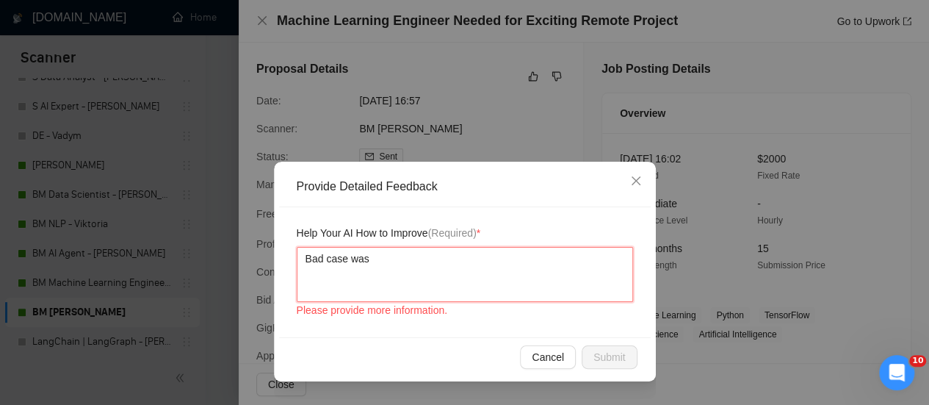
type textarea "Bad case was"
type textarea "Bad case was c"
type textarea "Bad case was ch"
type textarea "Bad case was cho"
type textarea "Bad case was choo"
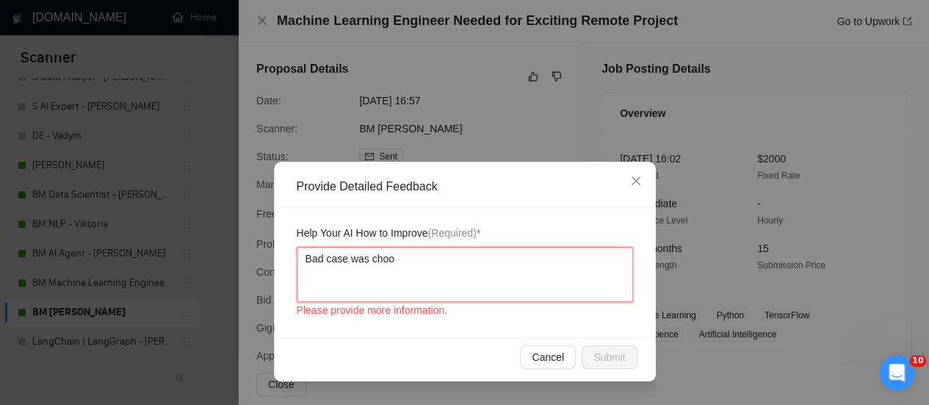
type textarea "Bad case was choos"
type textarea "Bad case was choose"
type textarea "Bad case was choosen"
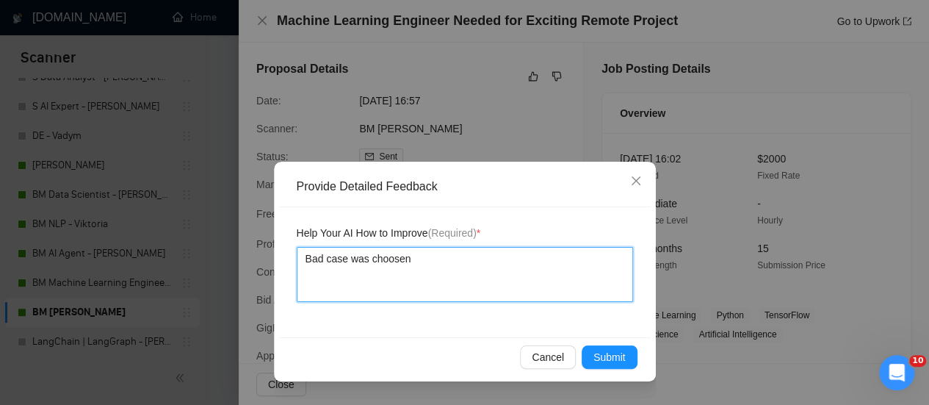
type textarea "Bad case was choosen"
type textarea "Bad case was choosen @"
type textarea "Bad case was choosen"
type textarea "Bad case was choosen ""
paste textarea "I have a proven track record of delivering end-to-end ML projects, such as the …"
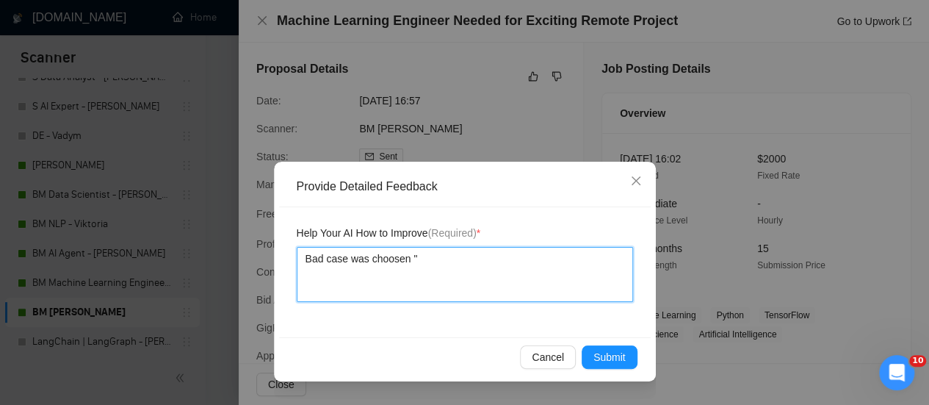
type textarea "Bad case was choosen "I have a proven track record of delivering end-to-end ML …"
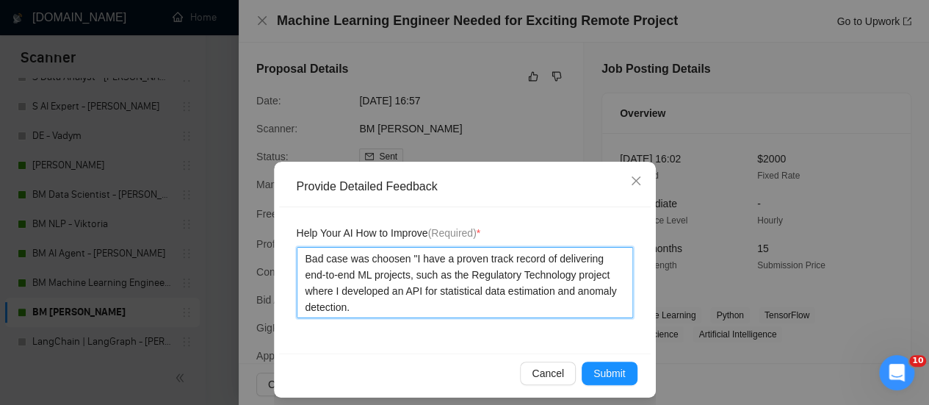
type textarea "Bad case was choosen "I have a proven track record of delivering end-to-end ML …"
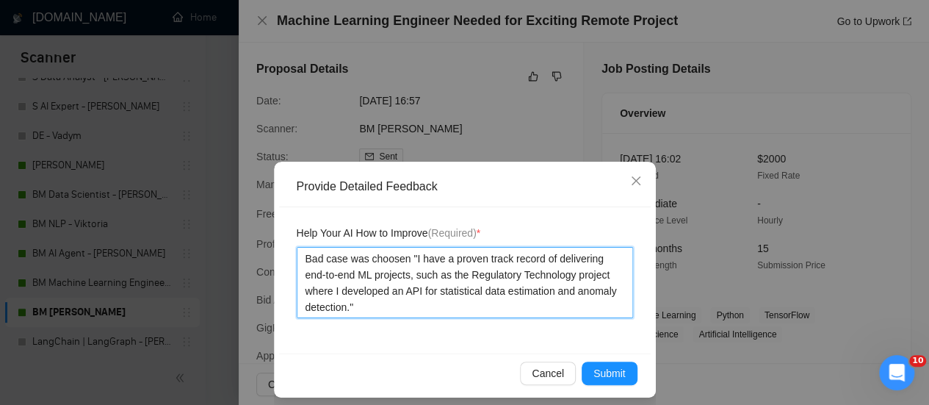
type textarea "Bad case was choosen "I have a proven track record of delivering end-to-end ML …"
click at [402, 253] on textarea "Bad case was choosen "I have a proven track record of delivering end-to-end ML …" at bounding box center [465, 282] width 336 height 71
type textarea "Bad case was choosen -"I have a proven track record of delivering end-to-end ML…"
type textarea "Bad case was choosen - "I have a proven track record of delivering end-to-end M…"
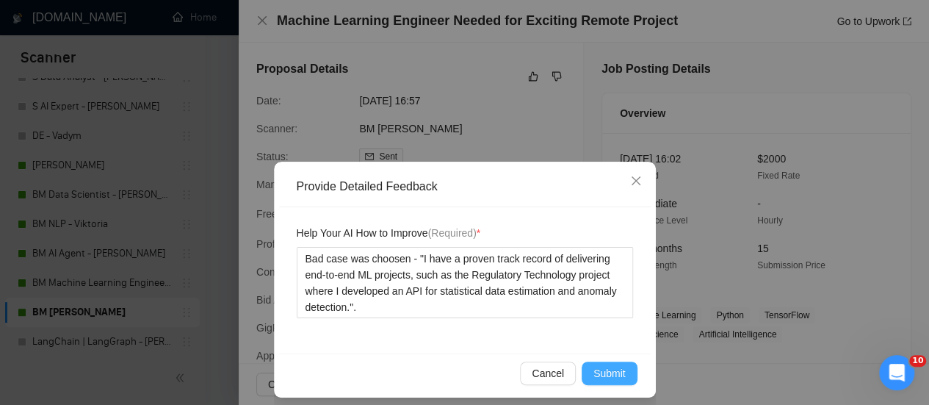
click at [624, 369] on button "Submit" at bounding box center [610, 372] width 56 height 23
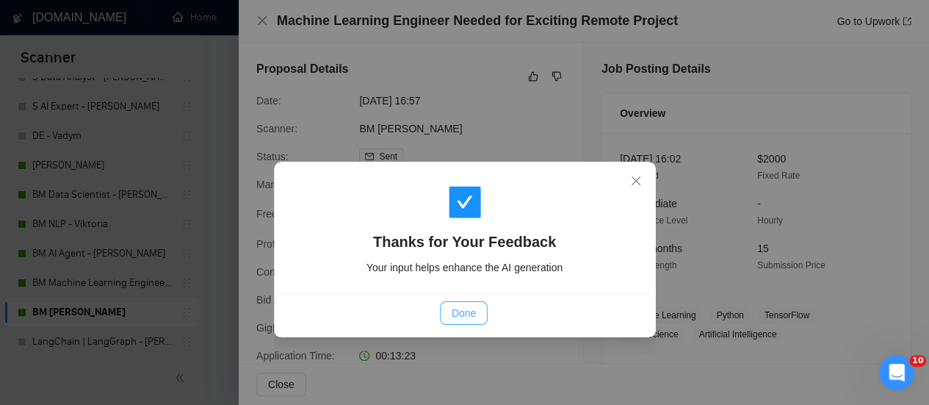
click at [477, 319] on div "Done" at bounding box center [465, 312] width 372 height 39
click at [469, 309] on span "Done" at bounding box center [464, 313] width 24 height 16
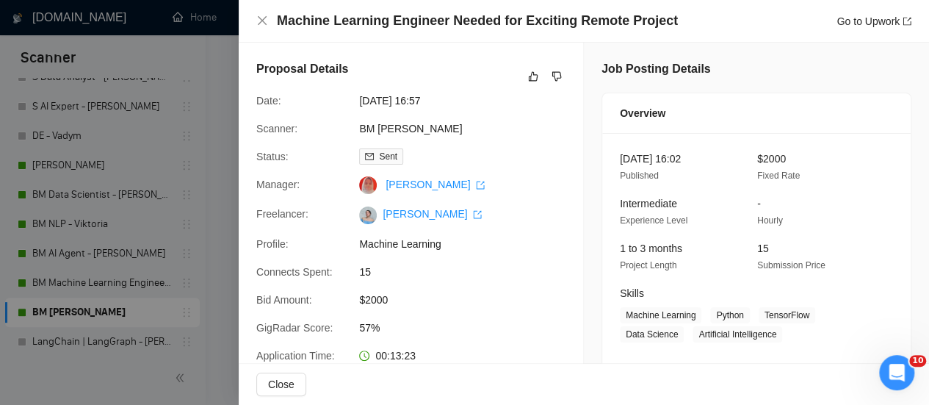
click at [253, 15] on div "Machine Learning Engineer Needed for Exciting Remote Project Go to Upwork" at bounding box center [584, 21] width 690 height 43
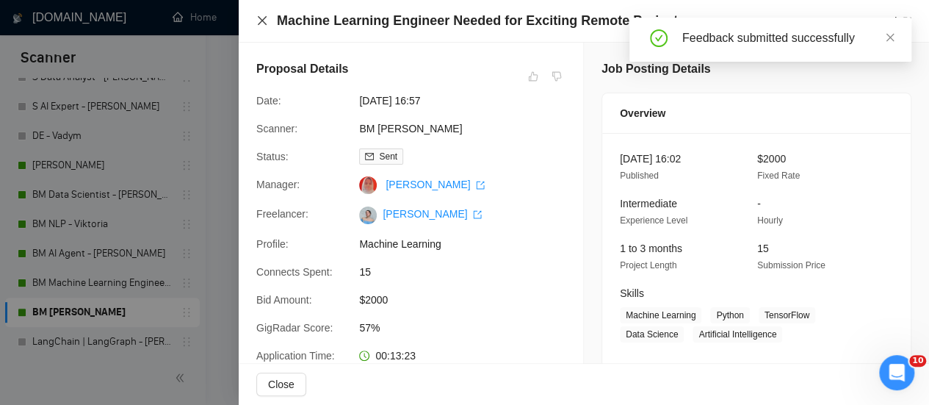
click at [263, 21] on icon "close" at bounding box center [262, 21] width 12 height 12
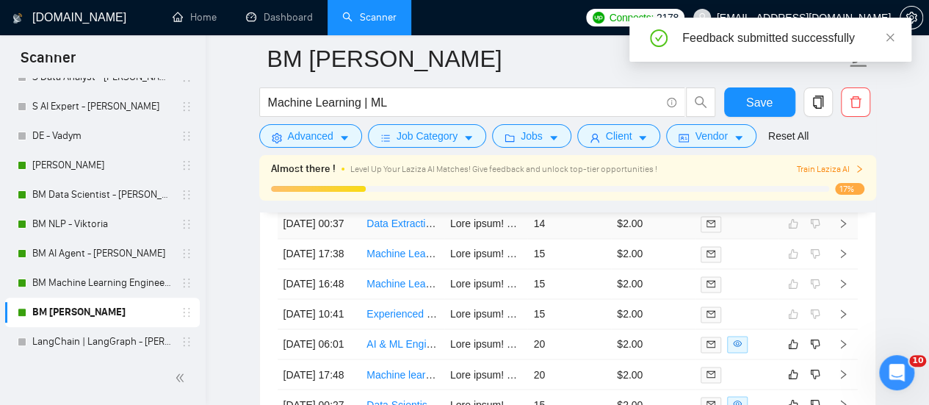
click at [402, 229] on link "Data Extracting w/ Machine Learning - 2000 Profiles, with 30 Data Points Each" at bounding box center [545, 223] width 358 height 12
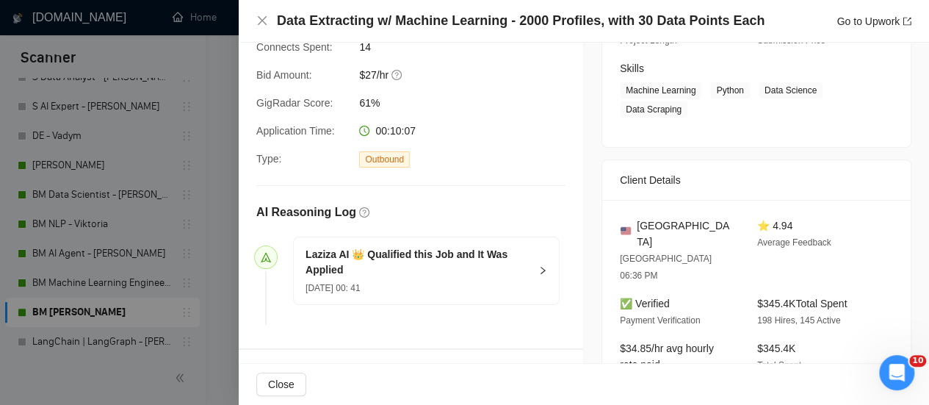
scroll to position [367, 0]
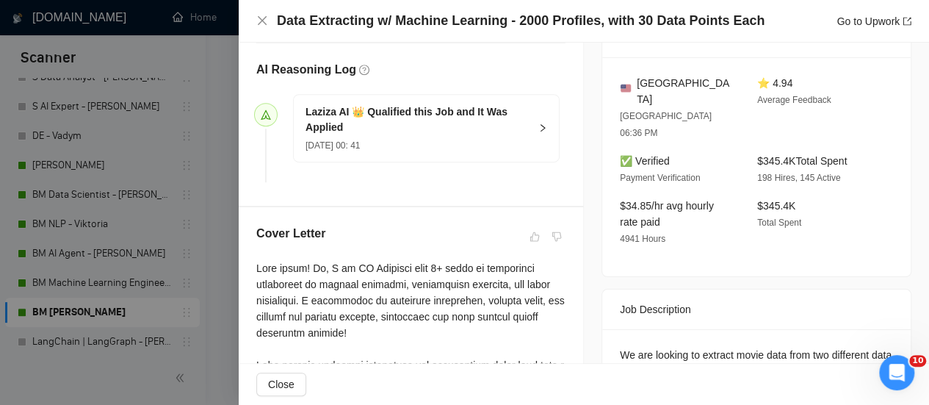
click at [209, 70] on div at bounding box center [464, 202] width 929 height 405
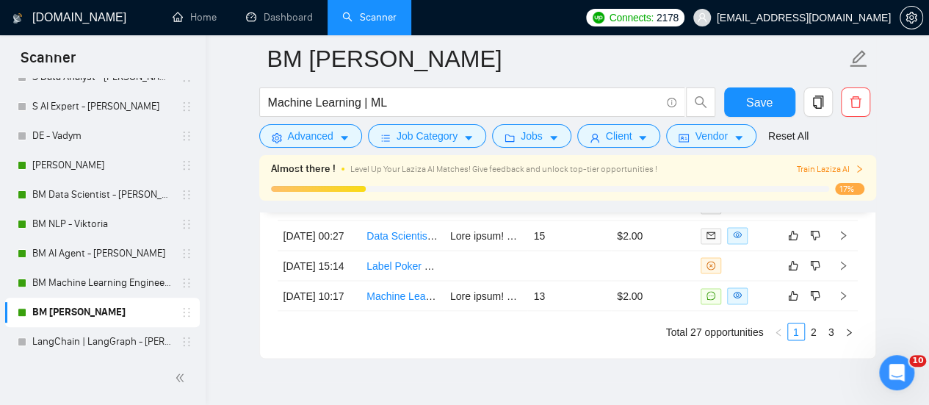
scroll to position [3900, 0]
